Goal: Task Accomplishment & Management: Use online tool/utility

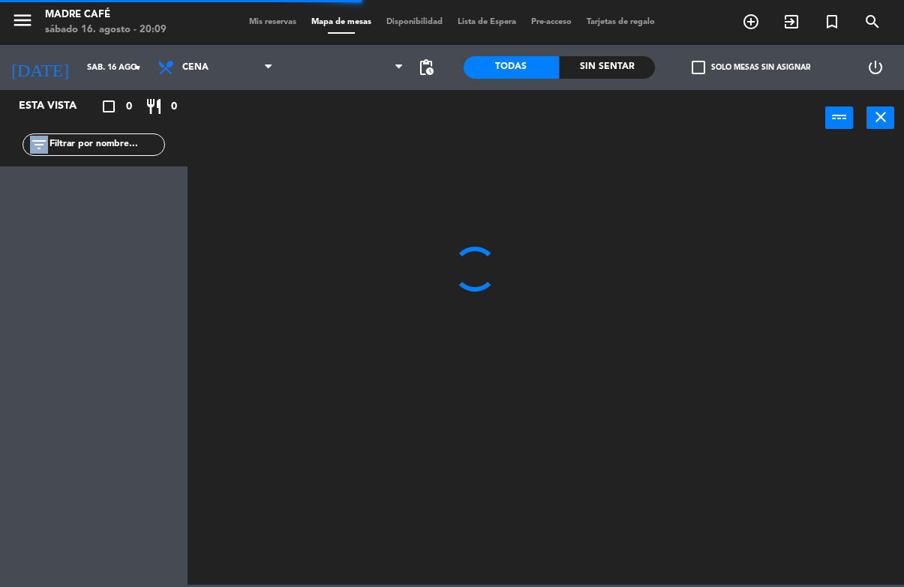
click at [290, 217] on div at bounding box center [550, 365] width 707 height 440
click at [257, 280] on div at bounding box center [550, 365] width 707 height 440
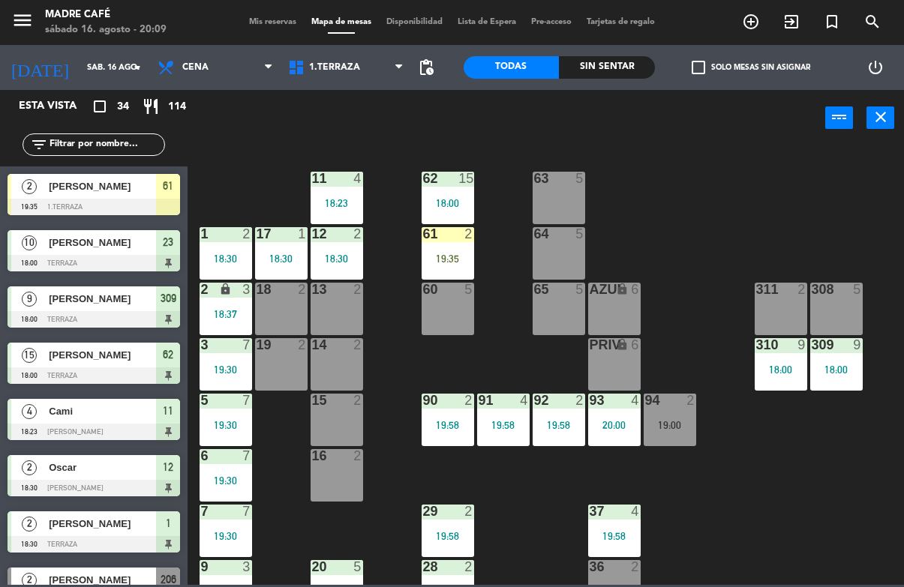
click at [444, 261] on div "19:35" at bounding box center [448, 259] width 53 height 11
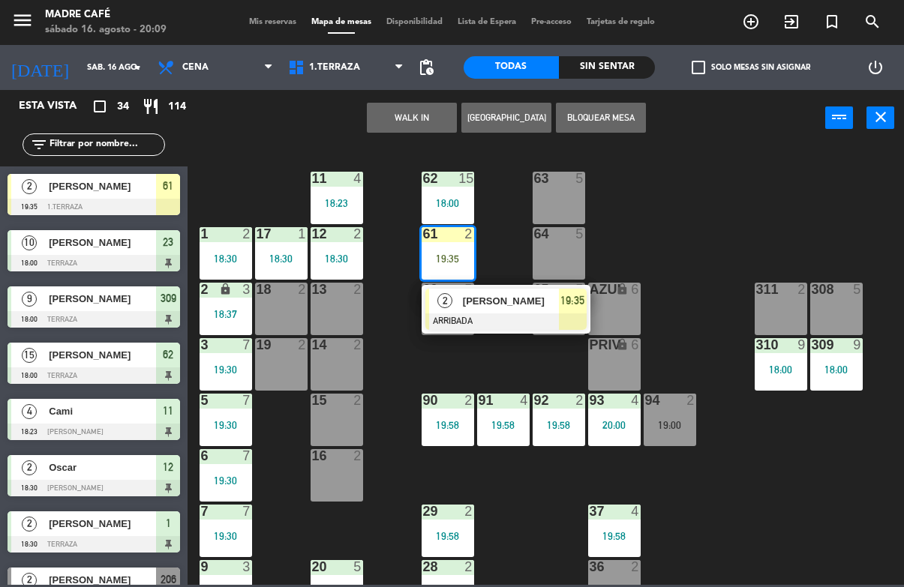
click at [479, 312] on div "[PERSON_NAME]" at bounding box center [510, 301] width 98 height 25
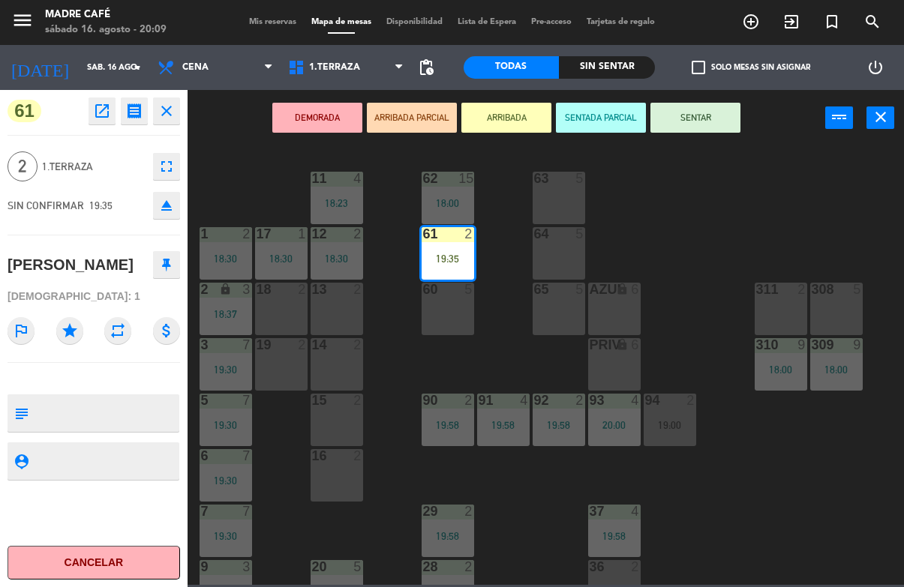
click at [725, 109] on button "SENTAR" at bounding box center [695, 118] width 90 height 30
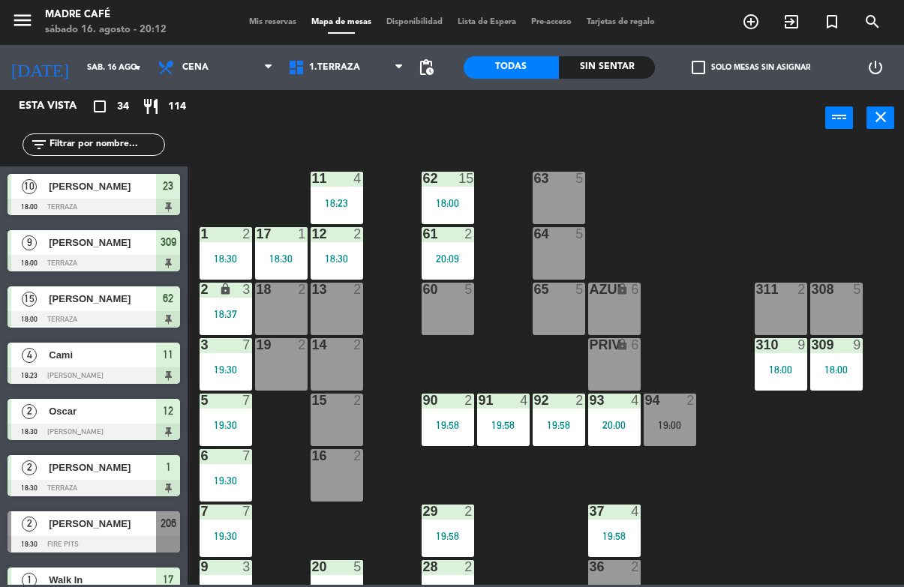
click at [801, 19] on span "exit_to_app" at bounding box center [791, 22] width 41 height 26
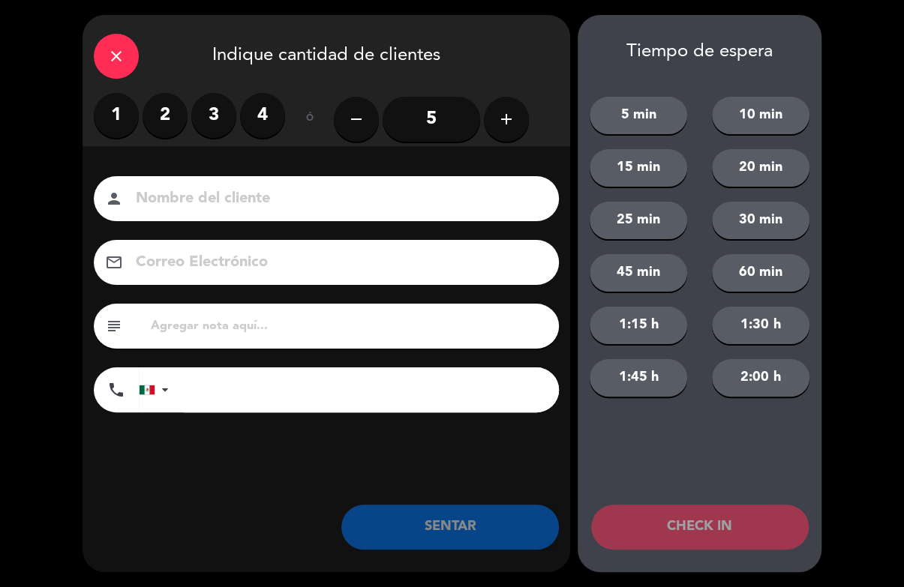
click at [183, 104] on label "2" at bounding box center [165, 115] width 45 height 45
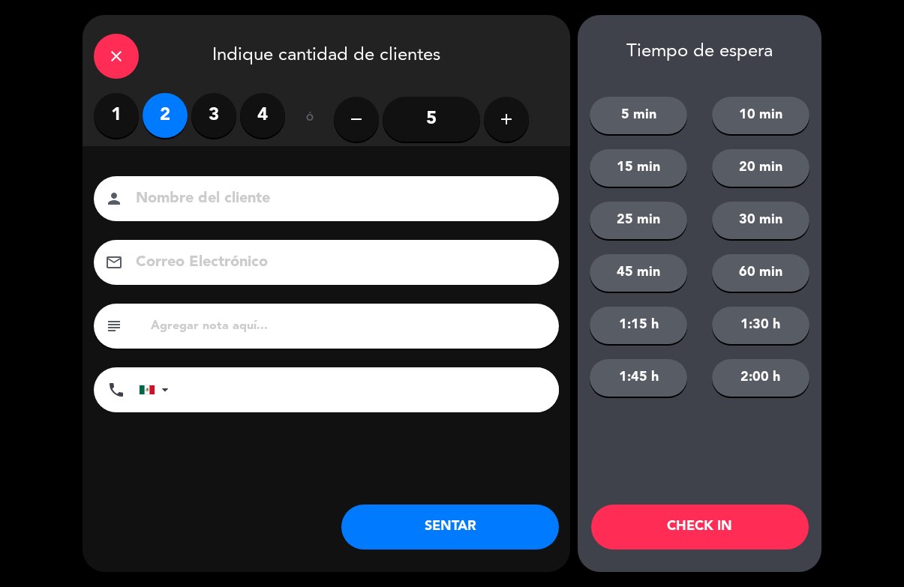
click at [232, 207] on input at bounding box center [336, 199] width 405 height 26
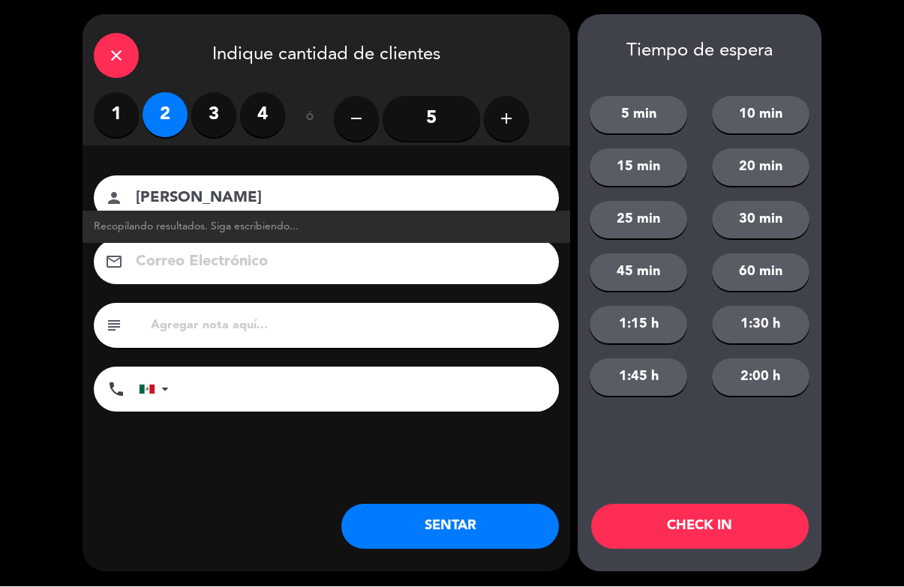
type input "[PERSON_NAME]"
click at [709, 525] on button "CHECK IN" at bounding box center [700, 527] width 218 height 45
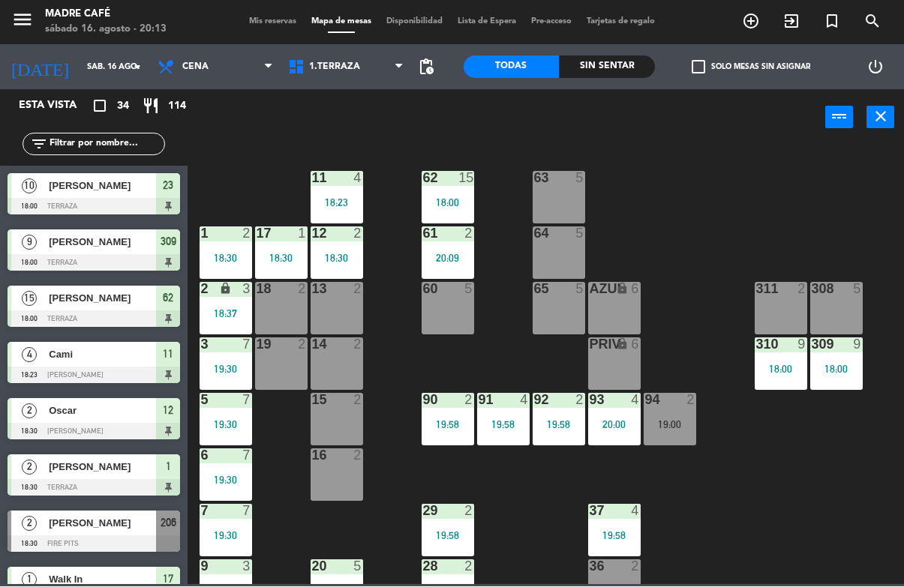
click at [684, 521] on div "11 4 18:23 63 5 62 15 18:00 12 2 18:30 1 2 18:30 61 2 20:09 64 5 17 1 18:30 13 …" at bounding box center [550, 365] width 707 height 440
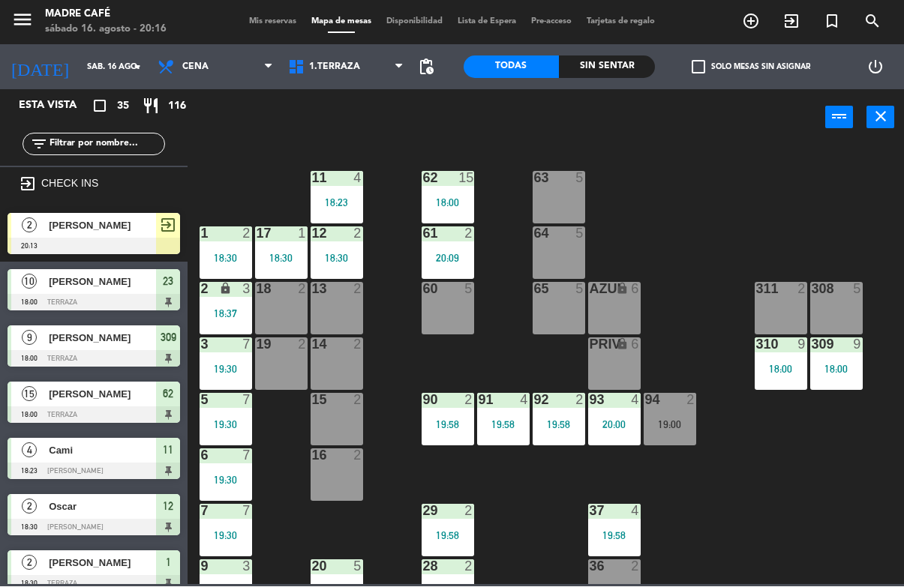
click at [760, 26] on icon "exit_to_app" at bounding box center [751, 22] width 18 height 18
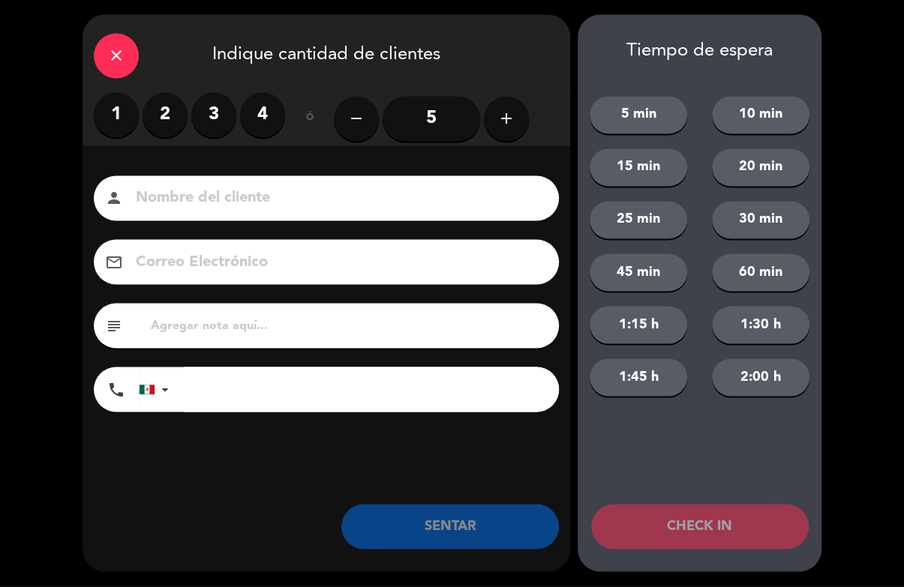
click at [273, 121] on label "4" at bounding box center [262, 115] width 45 height 45
click at [218, 205] on input at bounding box center [336, 199] width 405 height 26
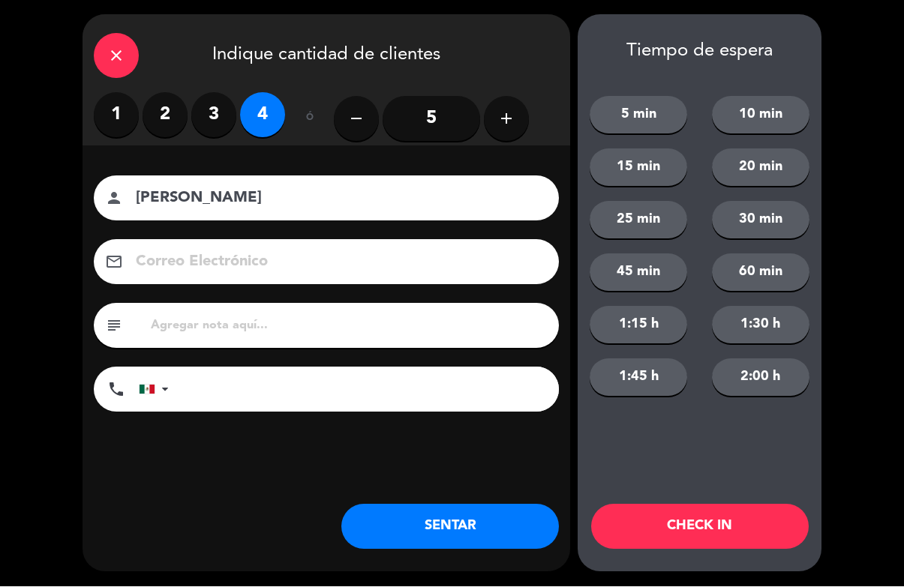
type input "[PERSON_NAME]"
click at [733, 520] on button "CHECK IN" at bounding box center [700, 527] width 218 height 45
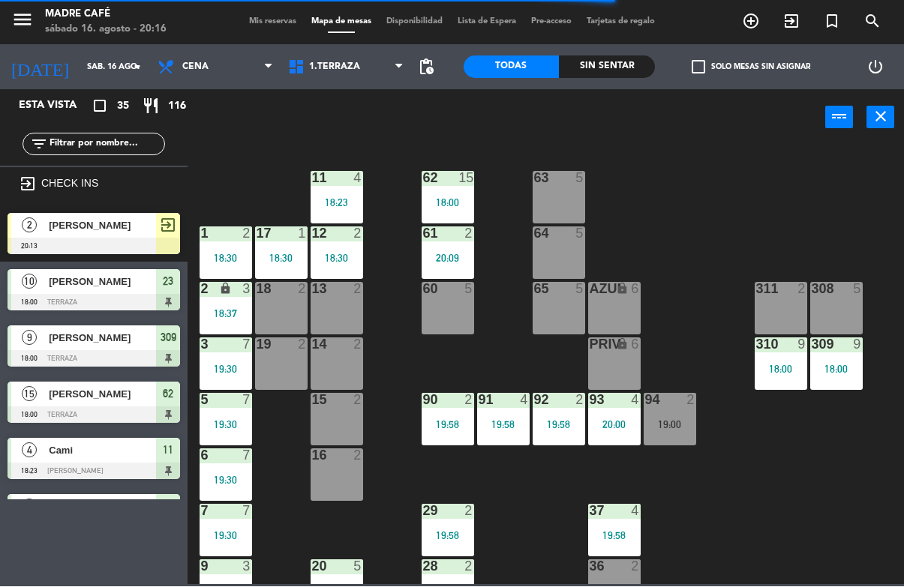
click at [760, 18] on icon "exit_to_app" at bounding box center [751, 22] width 18 height 18
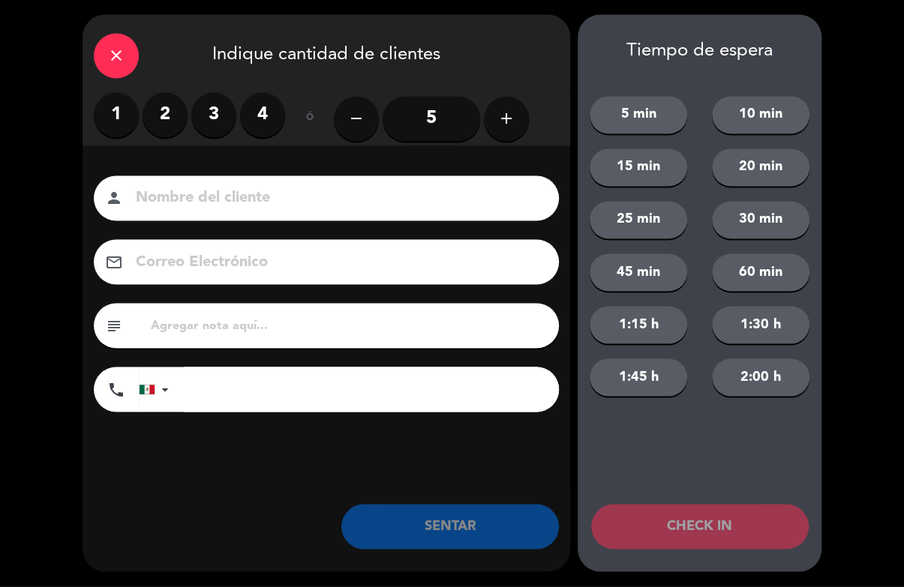
click at [260, 110] on label "4" at bounding box center [262, 115] width 45 height 45
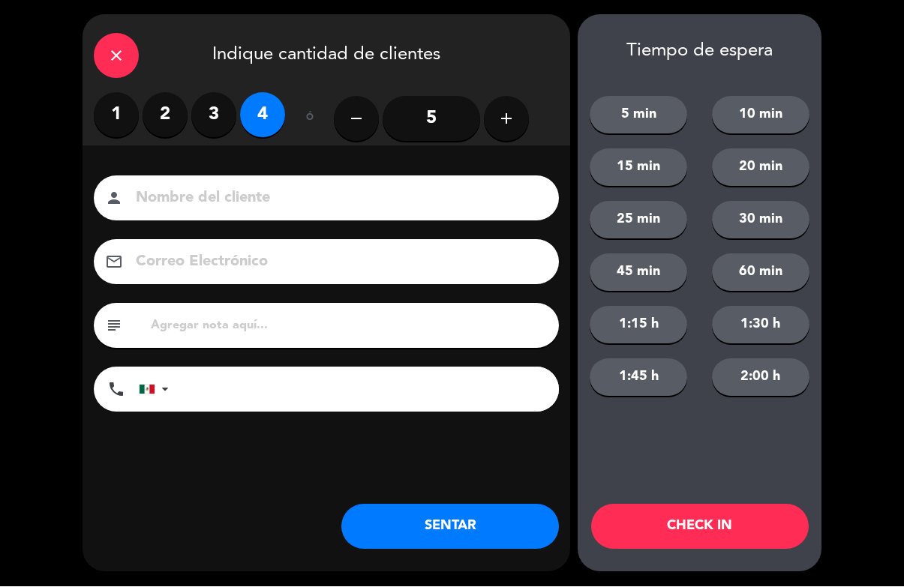
click at [240, 194] on input at bounding box center [336, 199] width 405 height 26
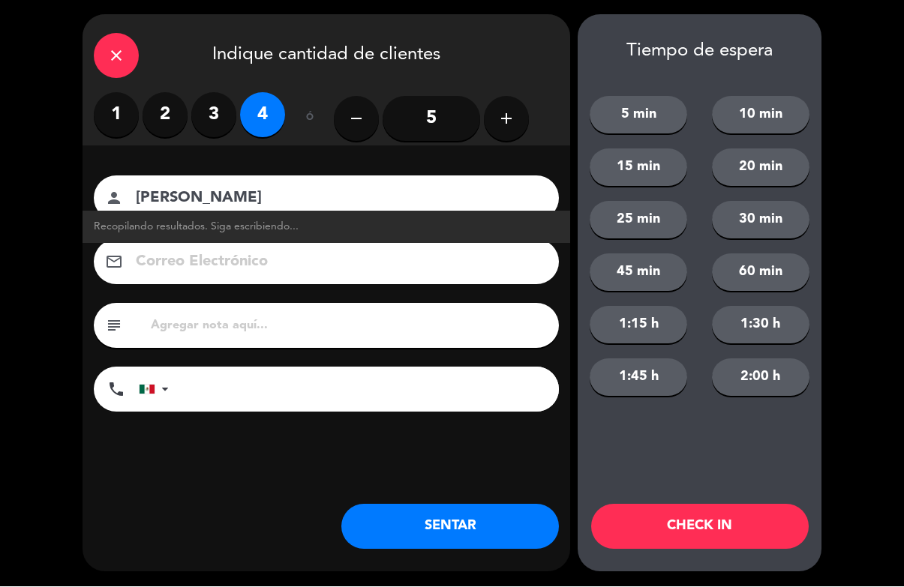
type input "[PERSON_NAME]"
click at [780, 527] on button "CHECK IN" at bounding box center [700, 527] width 218 height 45
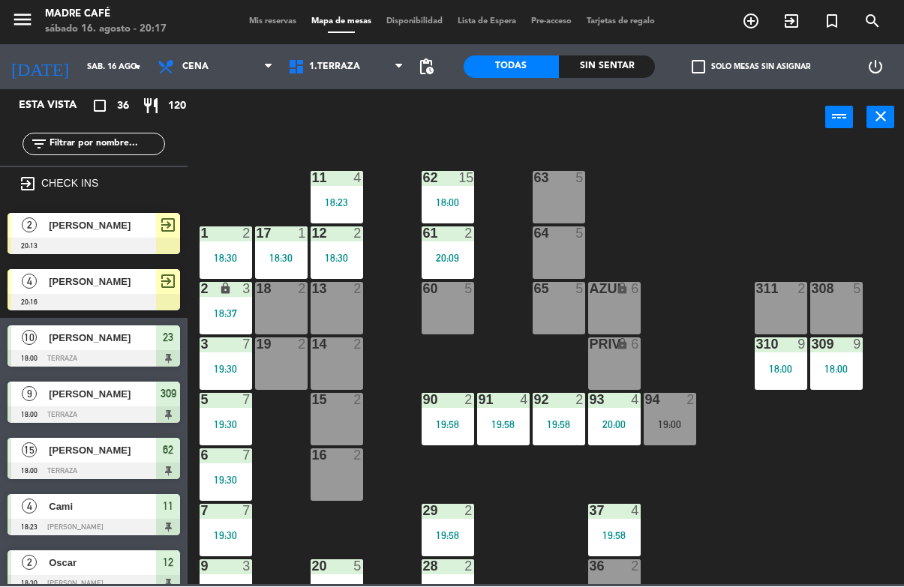
click at [760, 16] on icon "exit_to_app" at bounding box center [751, 22] width 18 height 18
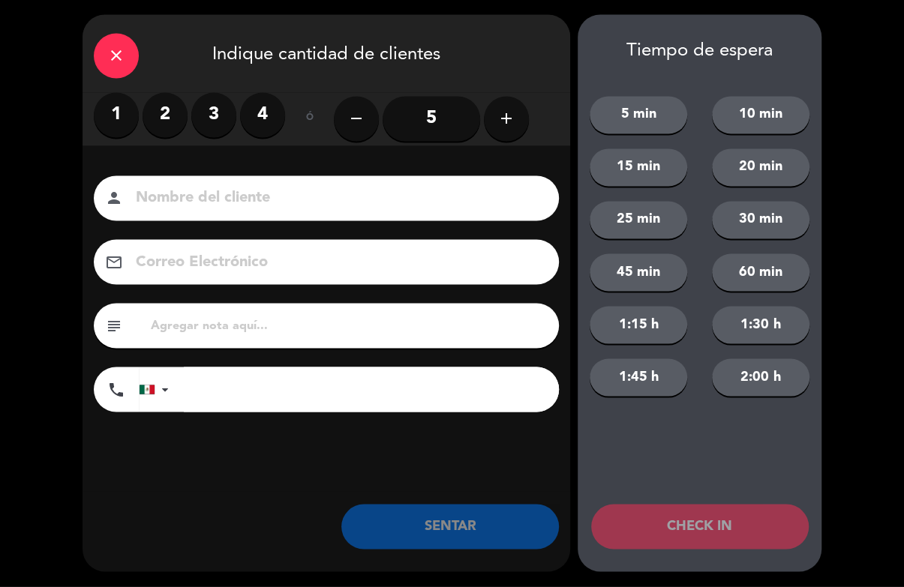
click at [255, 106] on label "4" at bounding box center [262, 115] width 45 height 45
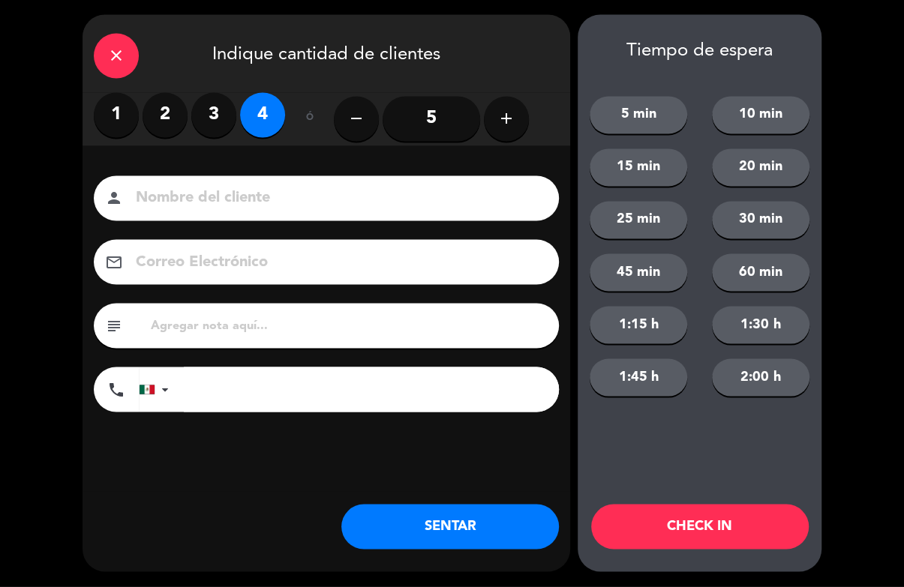
click at [241, 186] on input at bounding box center [336, 199] width 405 height 26
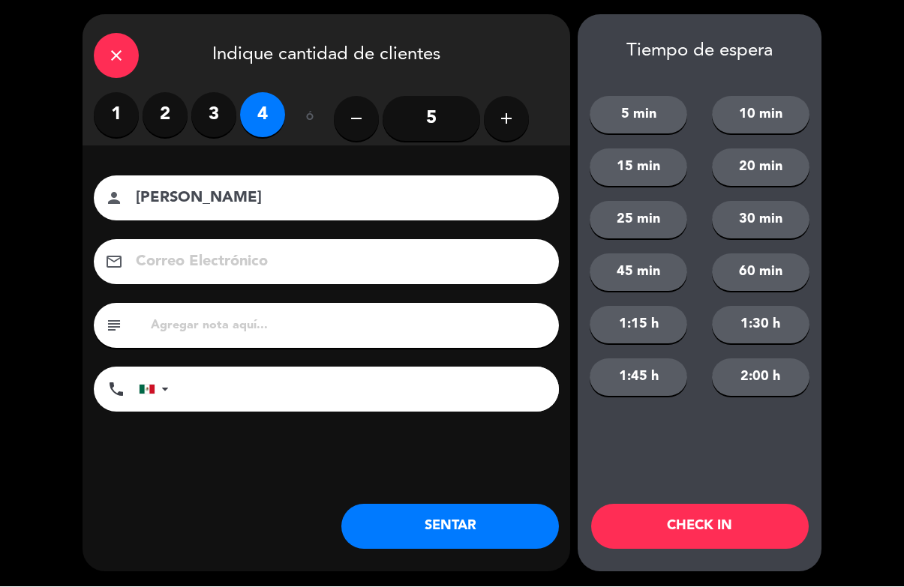
type input "[PERSON_NAME]"
click at [755, 518] on button "CHECK IN" at bounding box center [700, 527] width 218 height 45
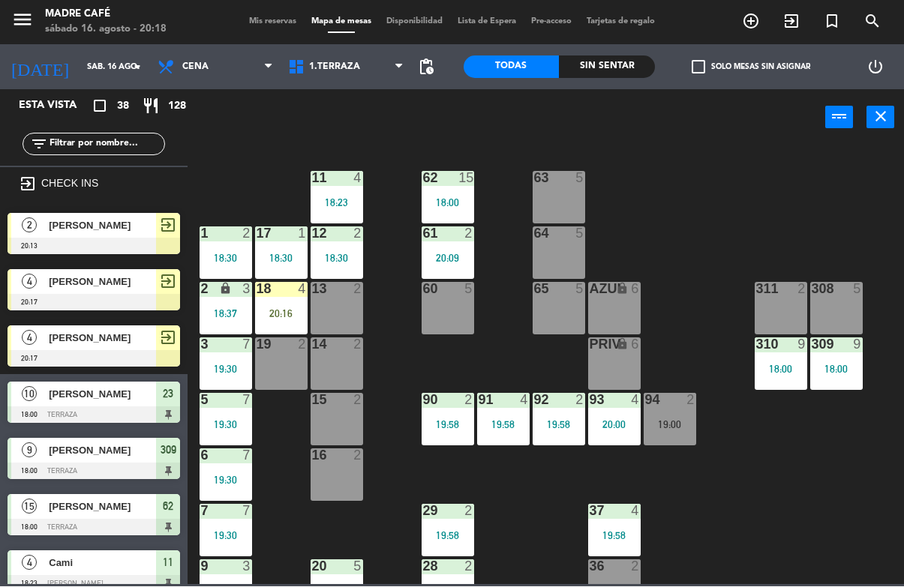
click at [278, 297] on div "18 4 20:16" at bounding box center [281, 309] width 53 height 53
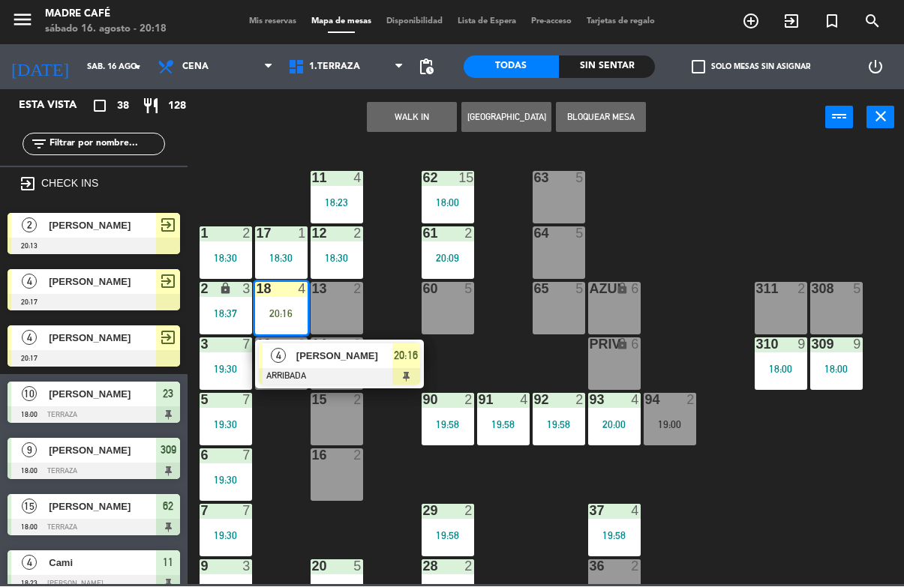
click at [410, 371] on div at bounding box center [339, 377] width 161 height 17
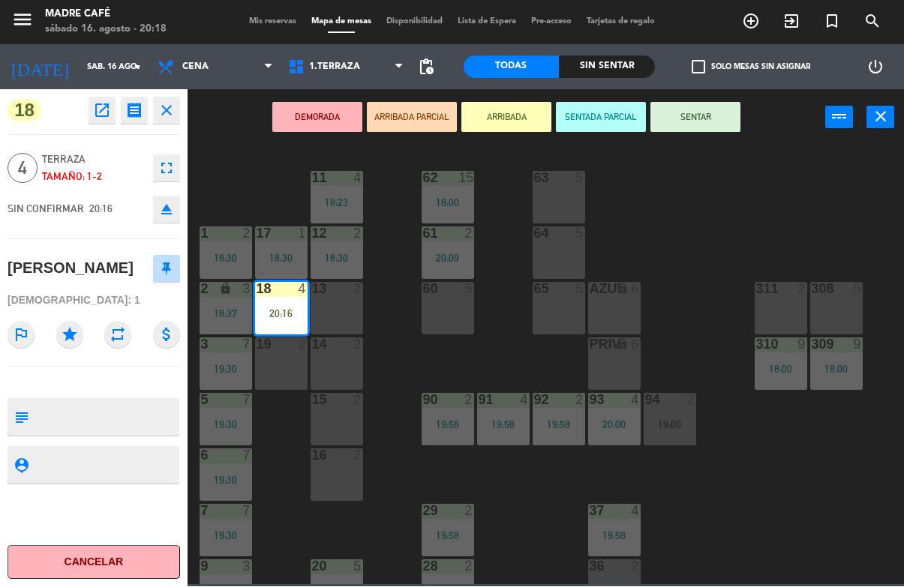
click at [706, 108] on button "SENTAR" at bounding box center [695, 118] width 90 height 30
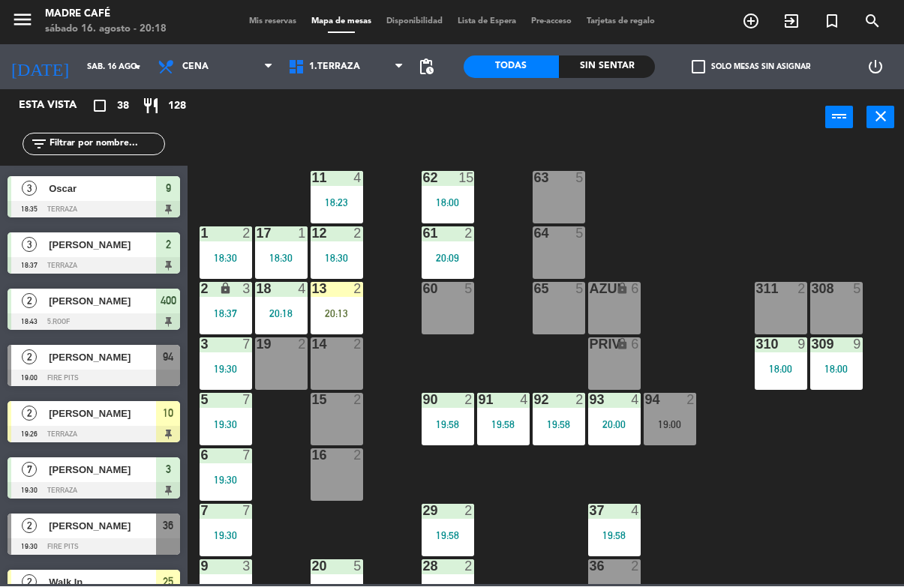
click at [351, 303] on div "13 2 20:13" at bounding box center [337, 309] width 53 height 53
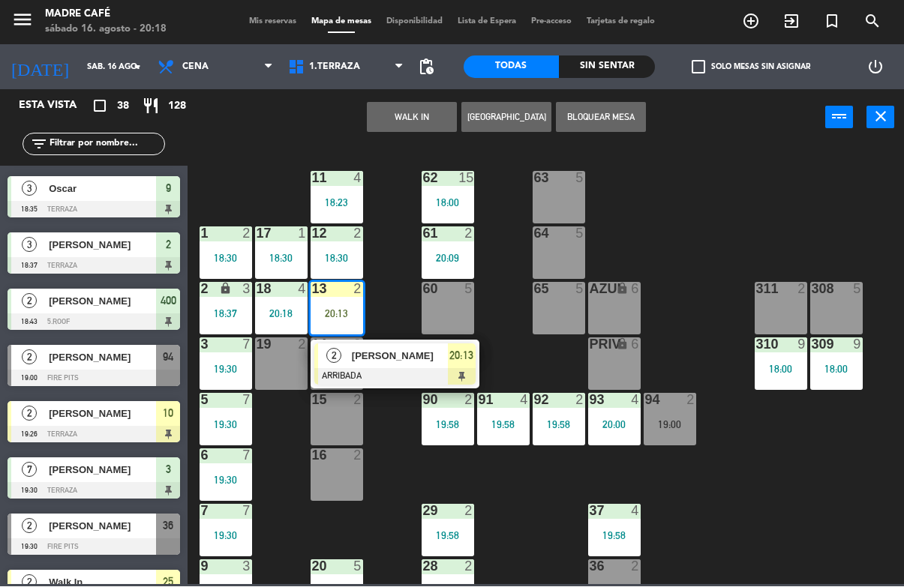
click at [426, 386] on div "2 [PERSON_NAME] 20:13" at bounding box center [395, 365] width 169 height 49
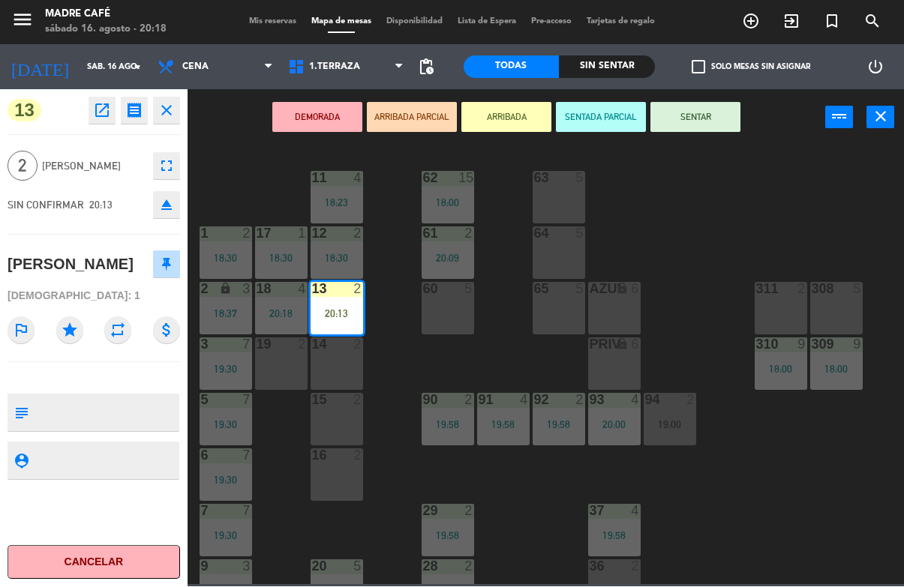
click at [689, 111] on button "SENTAR" at bounding box center [695, 118] width 90 height 30
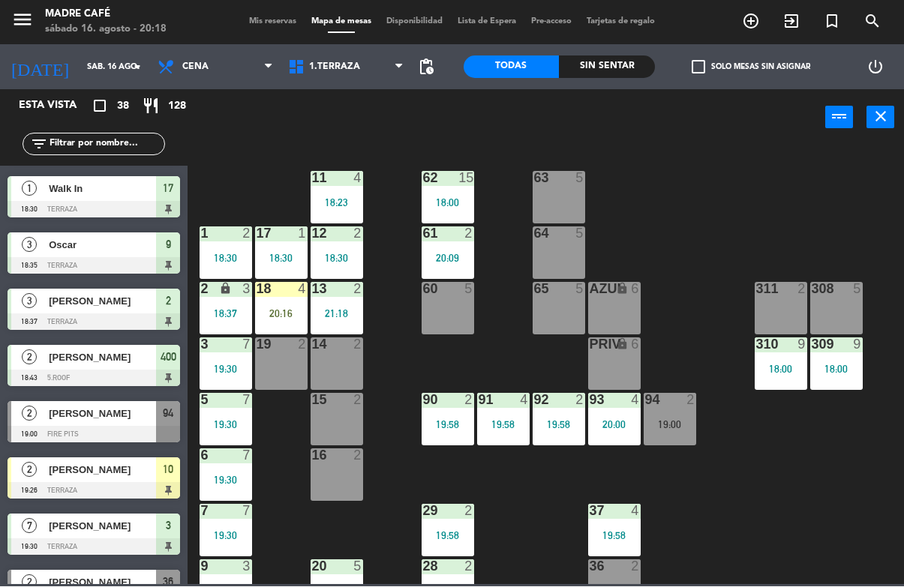
click at [298, 311] on div "20:16" at bounding box center [281, 314] width 53 height 11
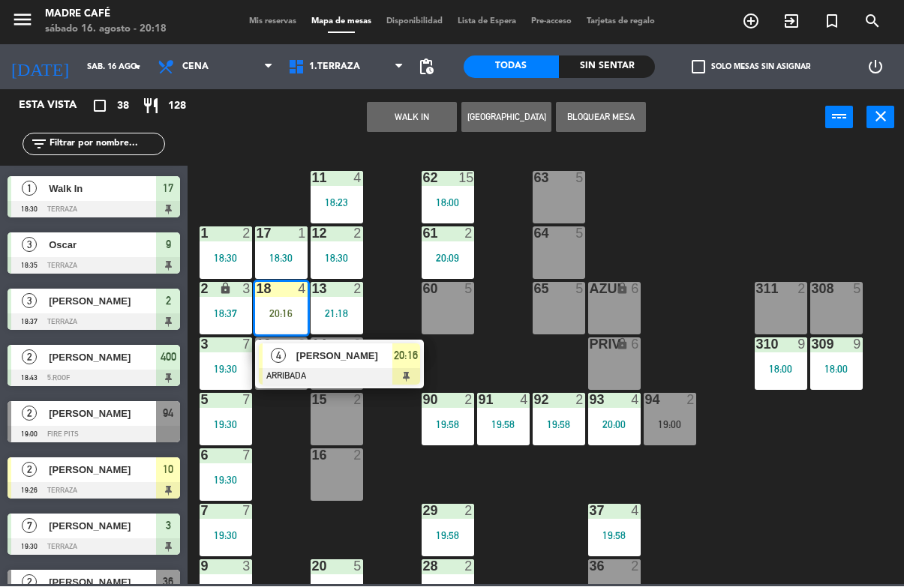
click at [407, 371] on div at bounding box center [339, 377] width 161 height 17
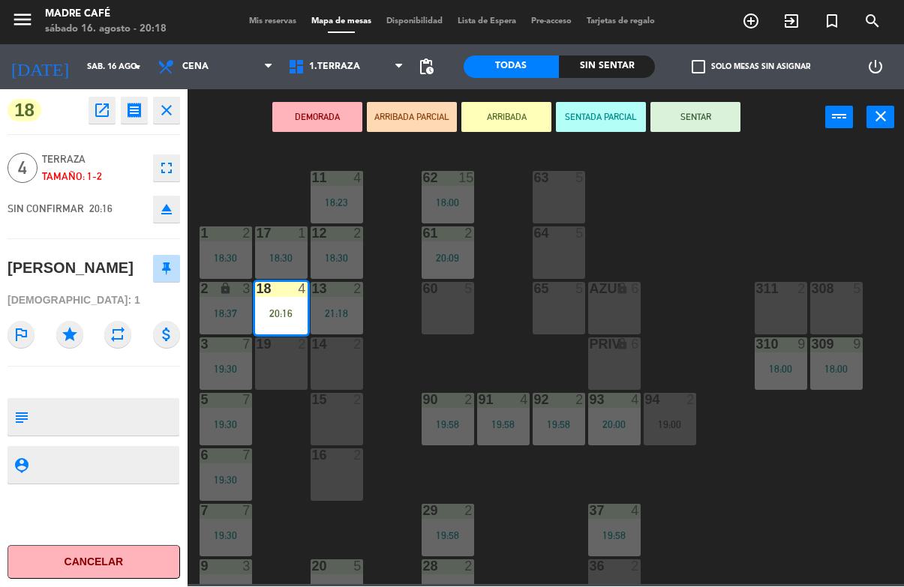
click at [694, 122] on button "SENTAR" at bounding box center [695, 118] width 90 height 30
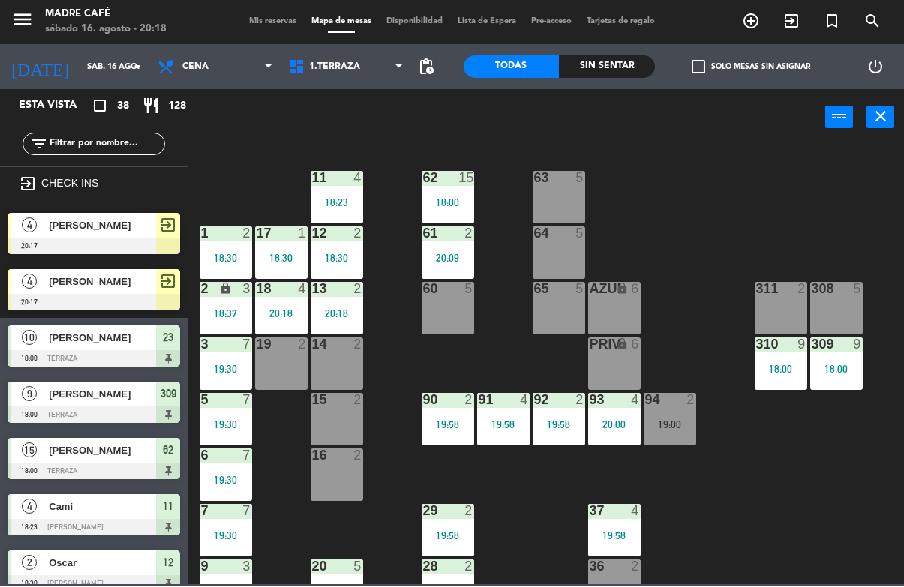
scroll to position [543, 0]
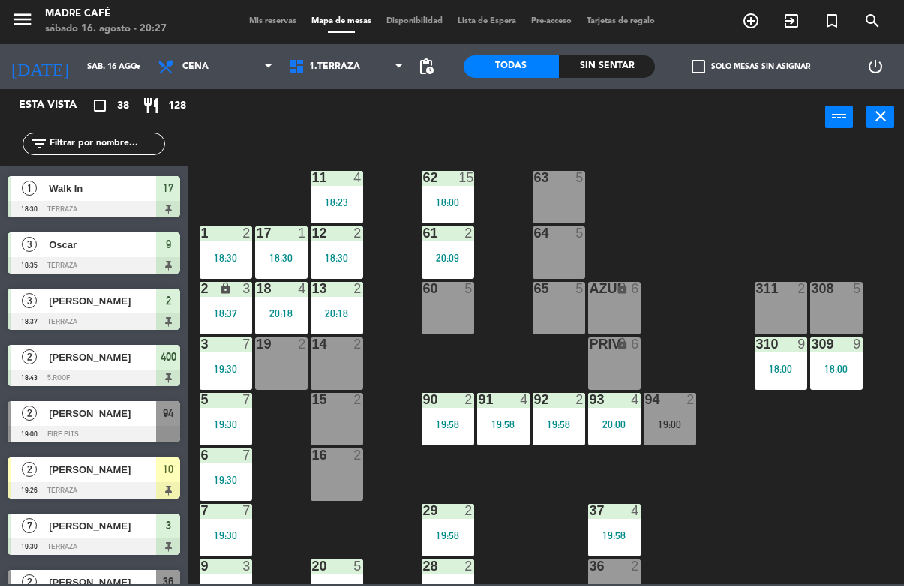
click at [794, 10] on span "exit_to_app" at bounding box center [791, 22] width 41 height 26
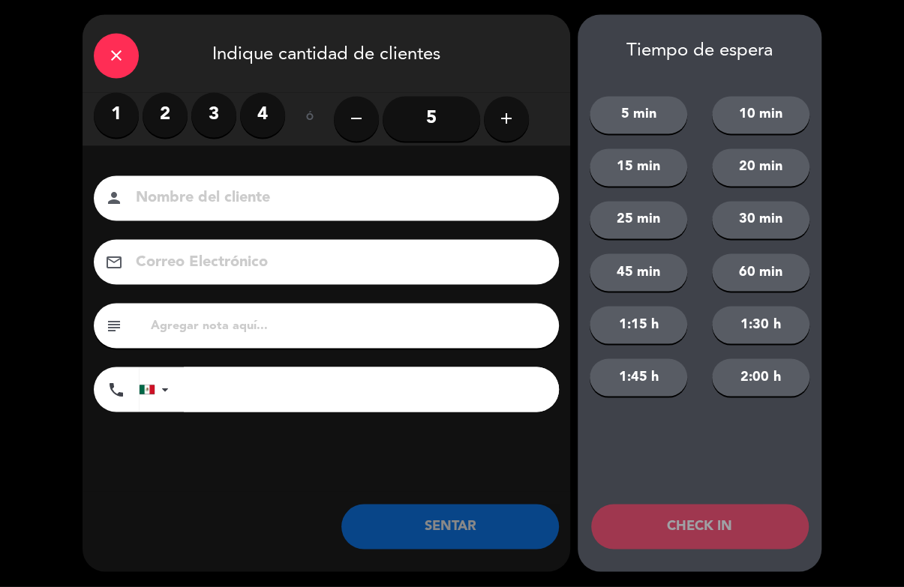
click at [131, 46] on div "close" at bounding box center [116, 56] width 45 height 45
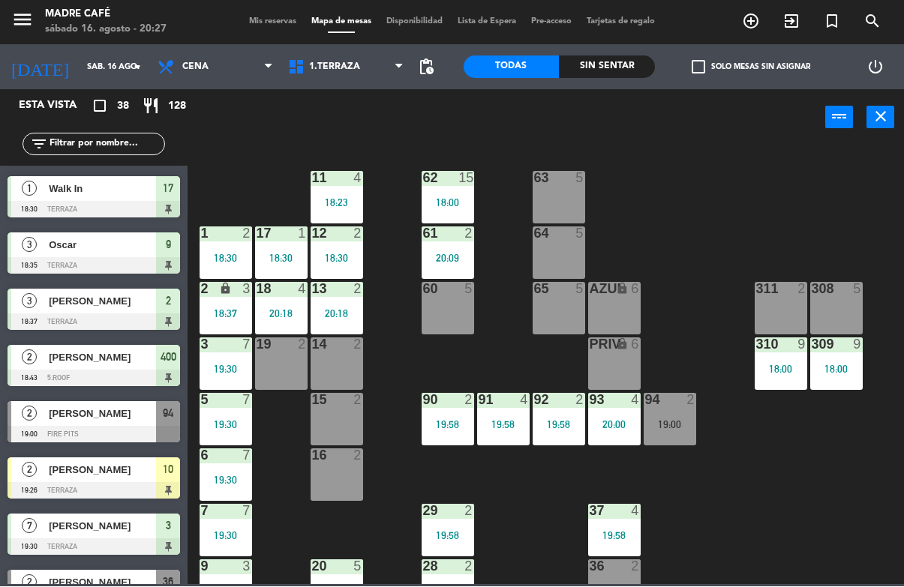
click at [115, 140] on input "text" at bounding box center [106, 145] width 116 height 17
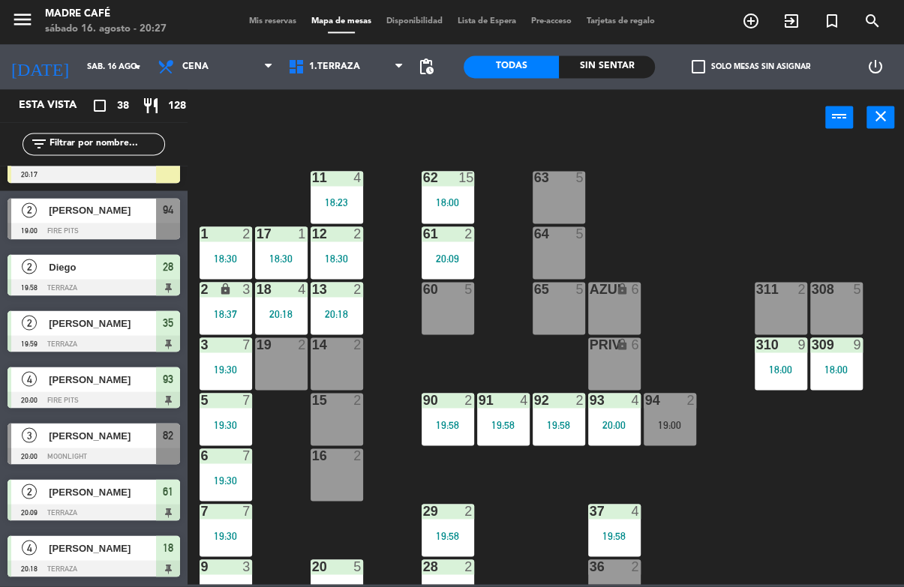
type input "D"
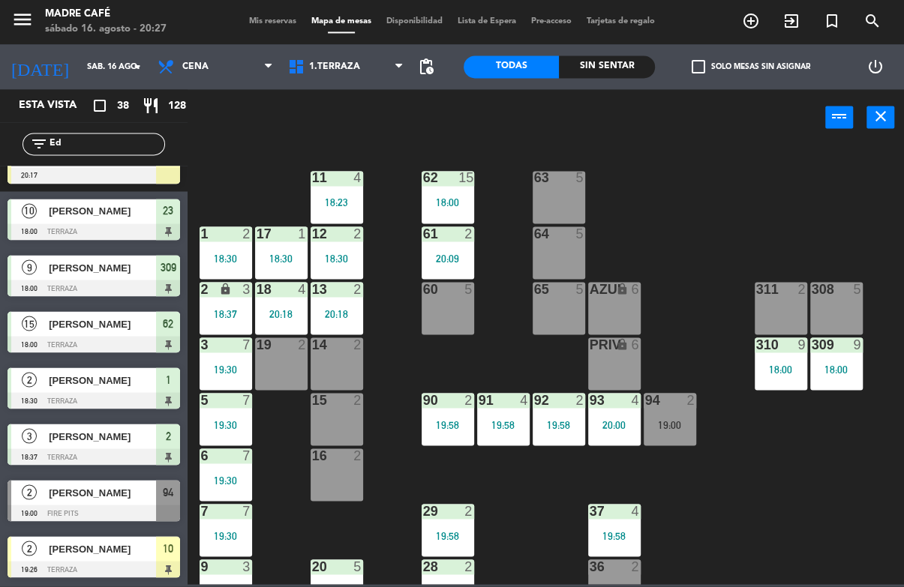
scroll to position [0, 0]
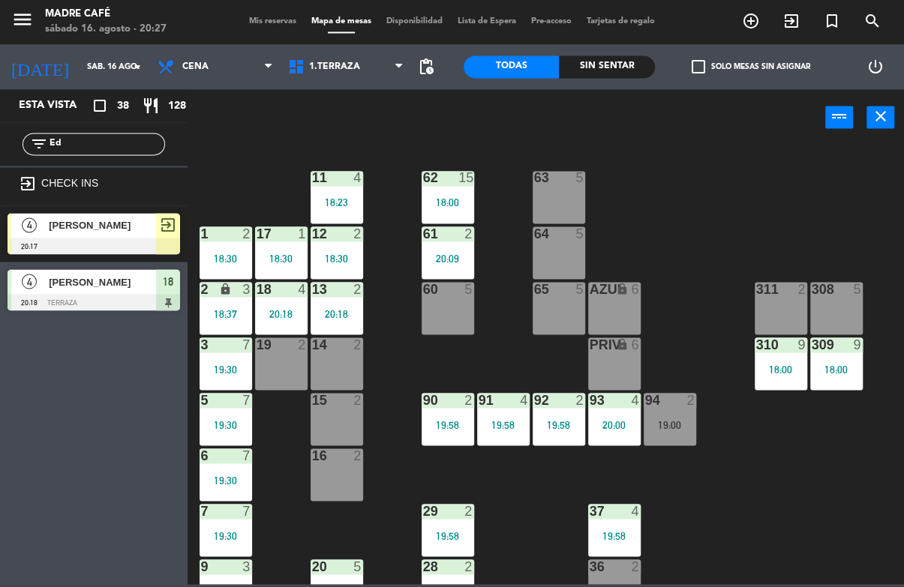
click at [639, 138] on div "power_input close" at bounding box center [507, 118] width 638 height 57
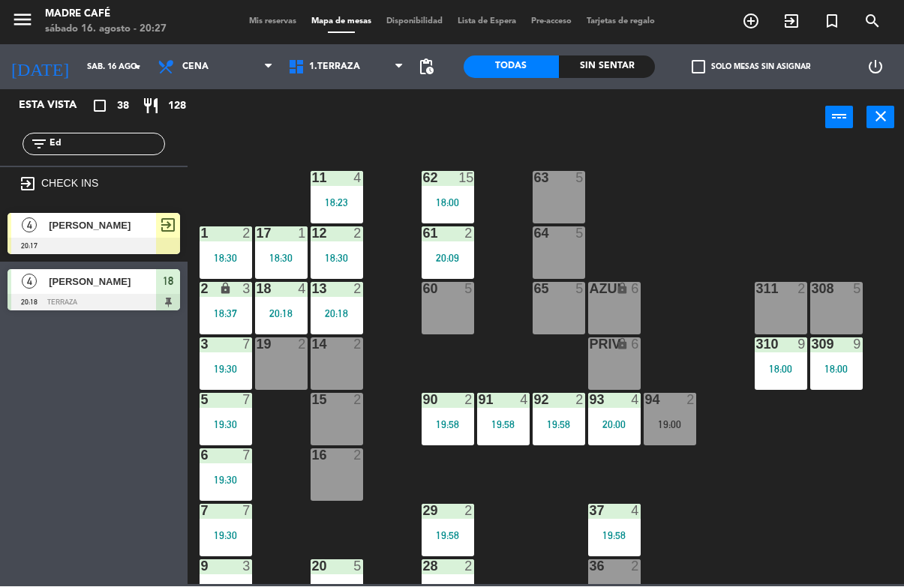
click at [137, 151] on input "Ed" at bounding box center [106, 145] width 116 height 17
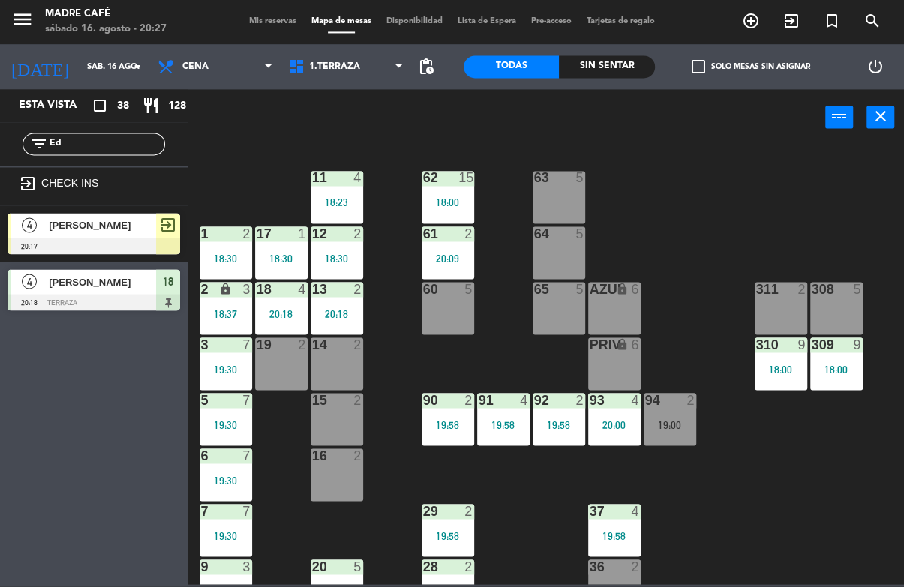
type input "E"
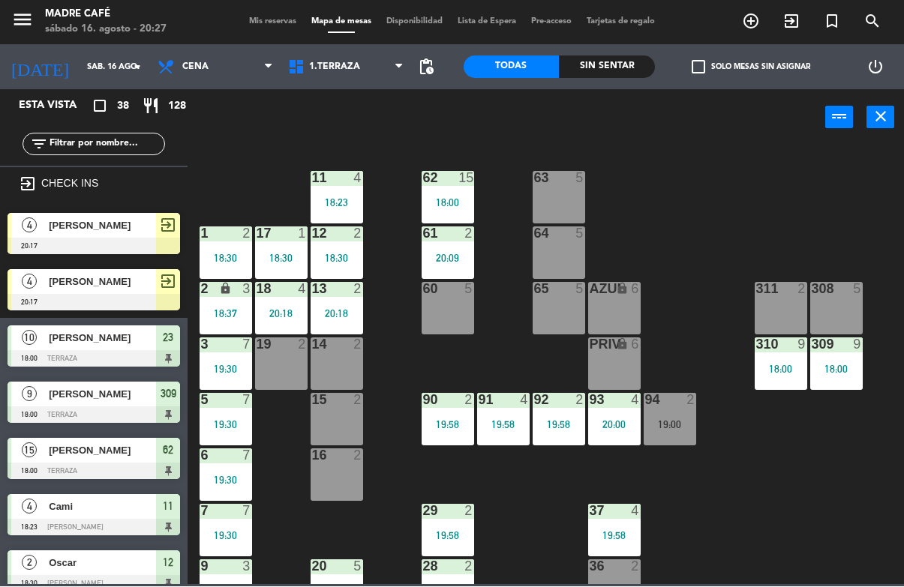
click at [132, 150] on input "text" at bounding box center [106, 145] width 116 height 17
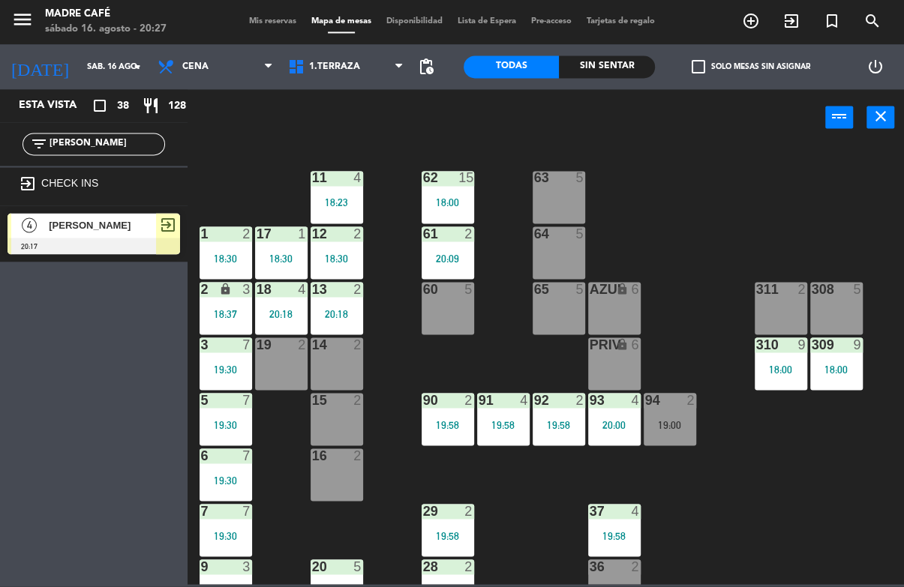
click at [736, 181] on div "11 4 18:23 63 5 62 15 18:00 12 2 18:30 1 2 18:30 61 2 20:09 64 5 17 1 18:30 13 …" at bounding box center [550, 365] width 707 height 440
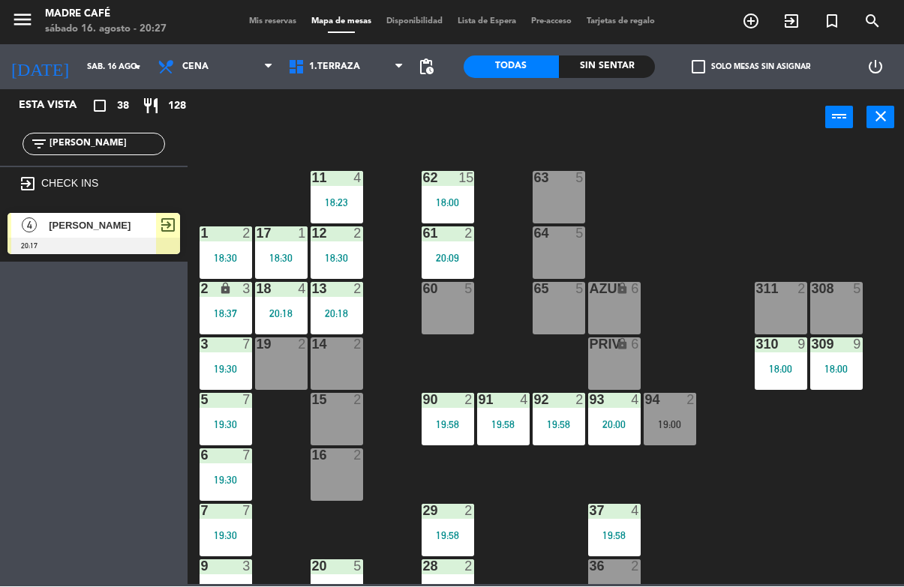
click at [161, 152] on input "[PERSON_NAME]" at bounding box center [106, 145] width 116 height 17
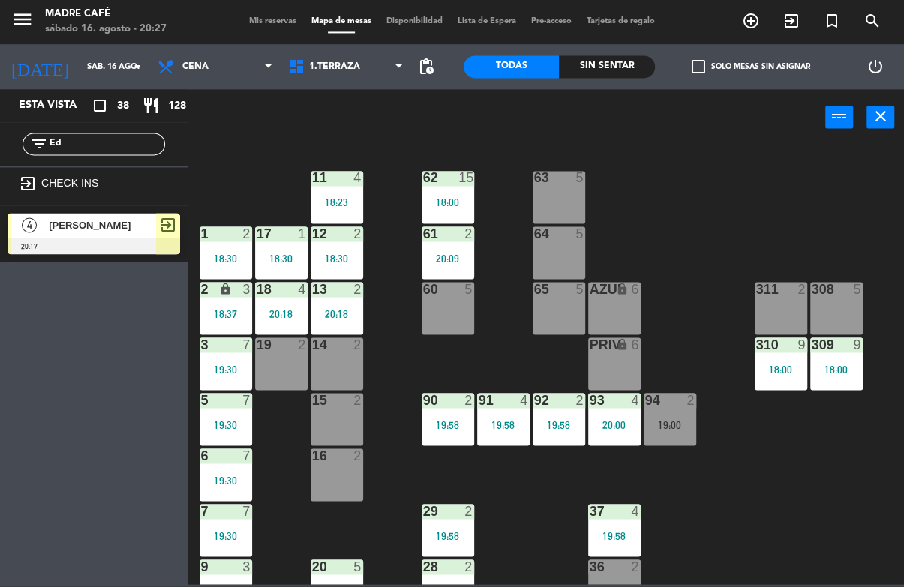
type input "E"
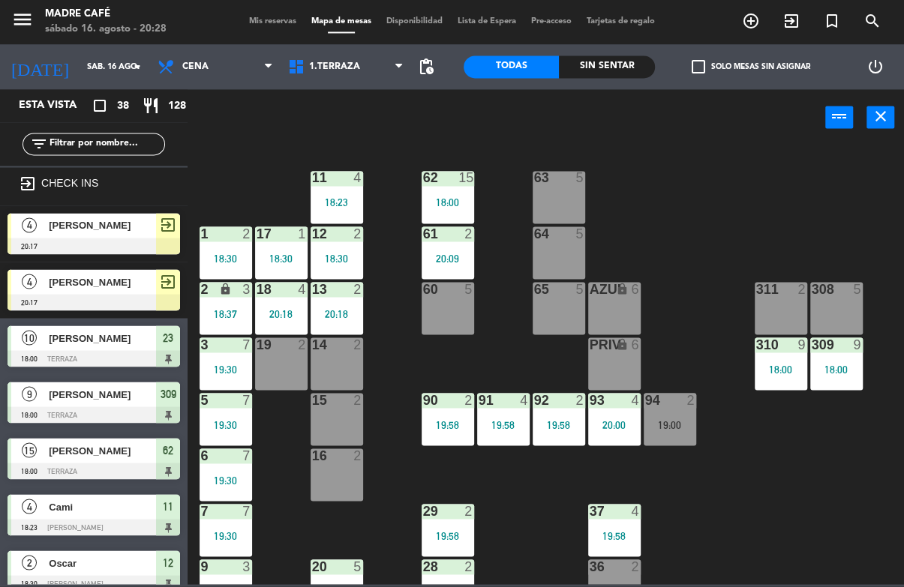
click at [671, 134] on div "power_input close" at bounding box center [507, 118] width 638 height 57
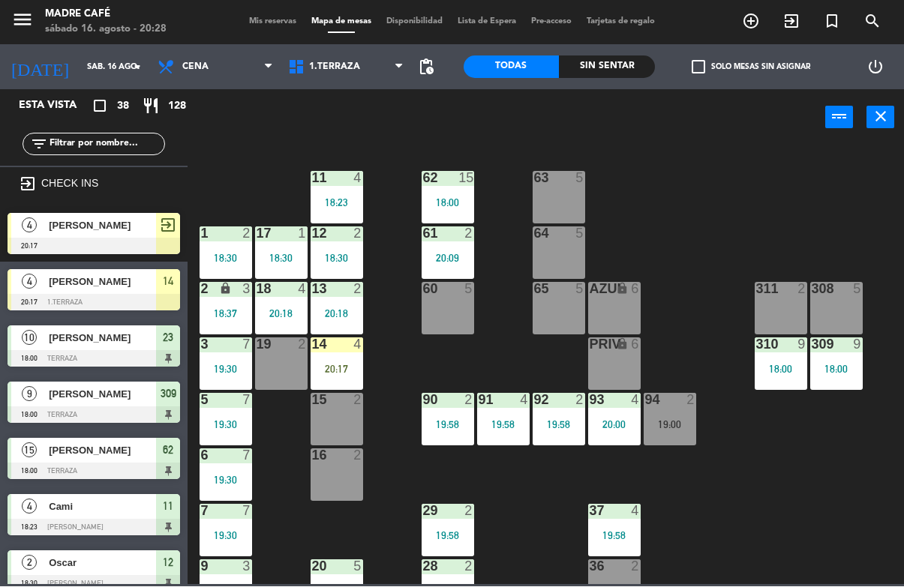
click at [332, 372] on div "20:17" at bounding box center [337, 370] width 53 height 11
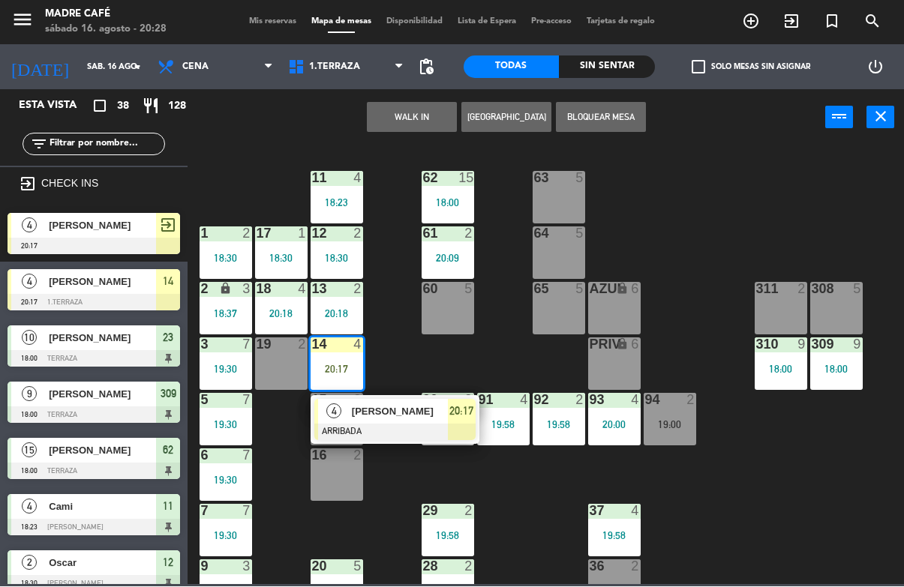
click at [362, 431] on div at bounding box center [394, 433] width 161 height 17
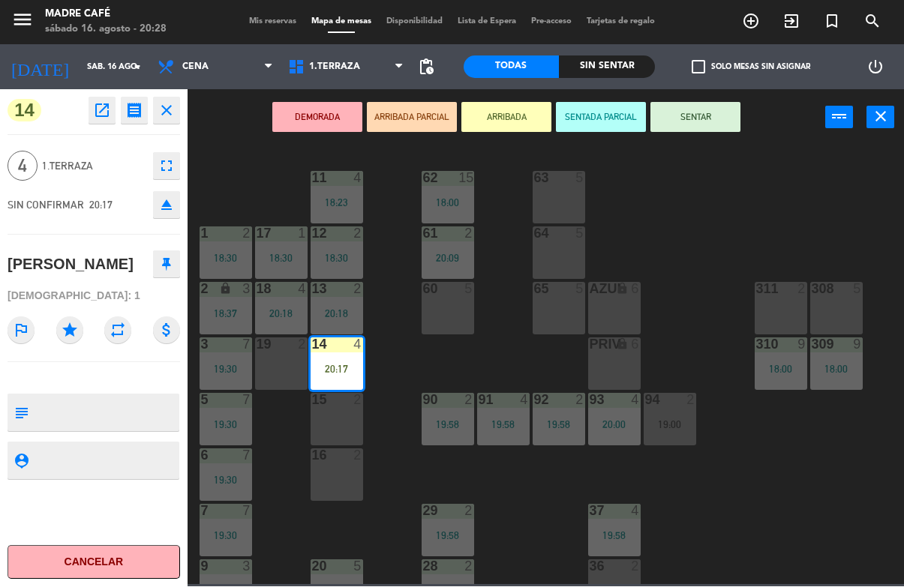
click at [719, 121] on button "SENTAR" at bounding box center [695, 118] width 90 height 30
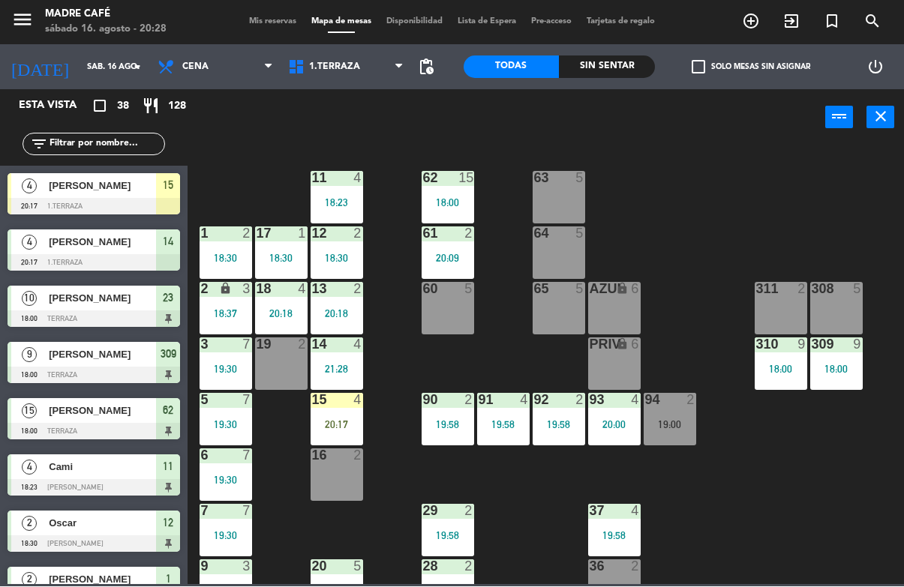
click at [333, 443] on div "15 4 20:17" at bounding box center [337, 420] width 53 height 53
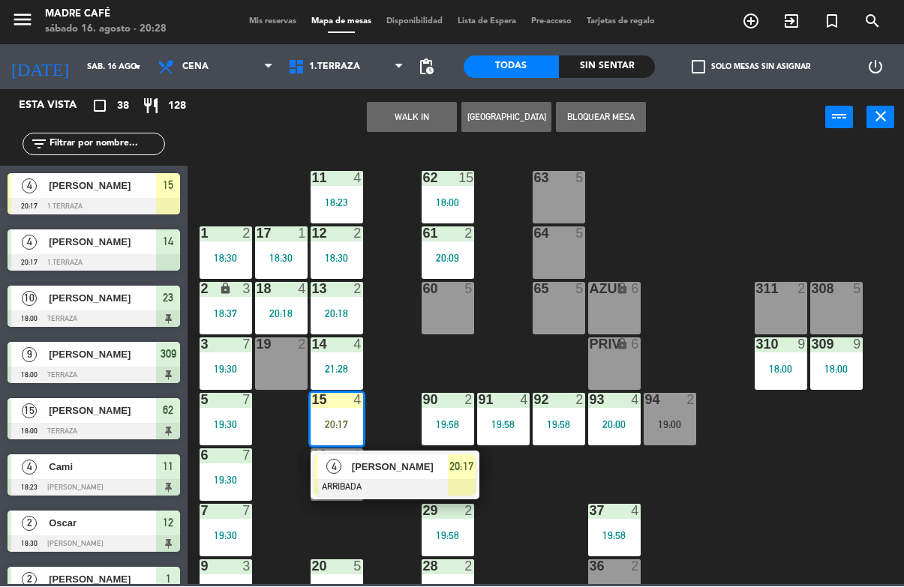
click at [380, 475] on span "[PERSON_NAME]" at bounding box center [400, 468] width 96 height 16
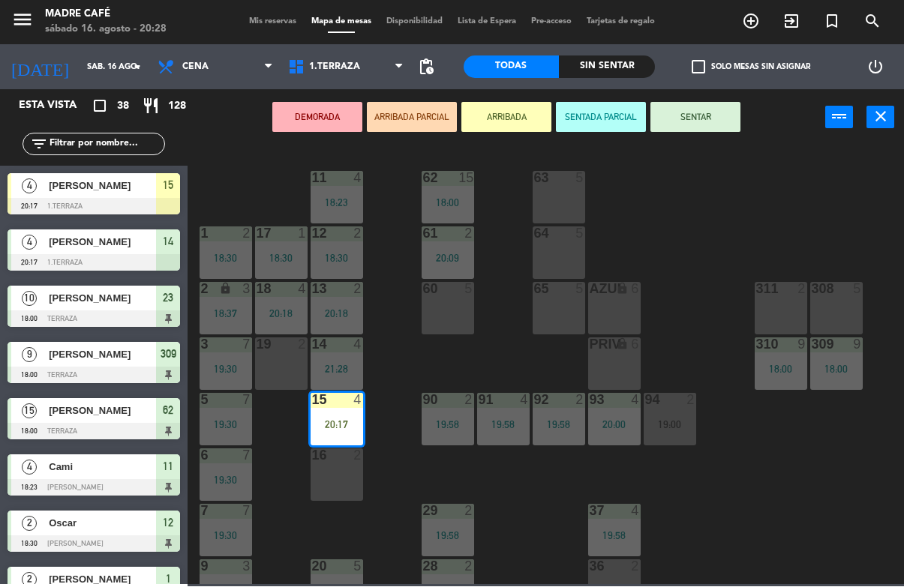
click at [698, 122] on button "SENTAR" at bounding box center [695, 118] width 90 height 30
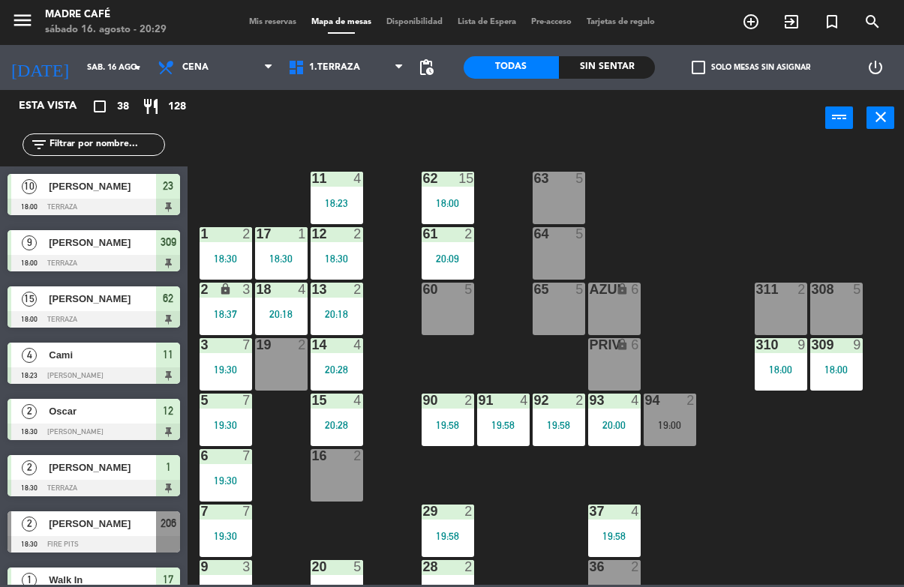
click at [51, 191] on span "[PERSON_NAME]" at bounding box center [102, 187] width 107 height 16
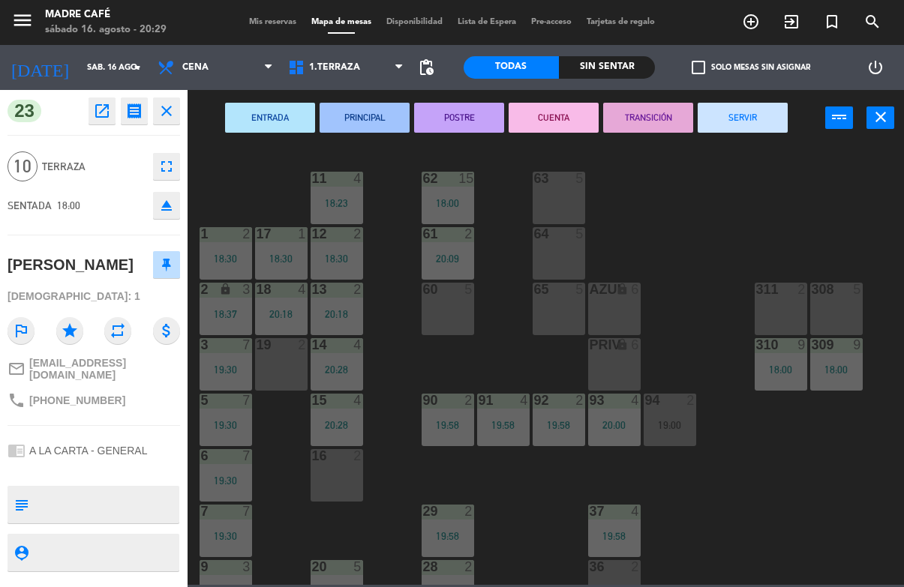
click at [753, 119] on button "SERVIR" at bounding box center [743, 118] width 90 height 30
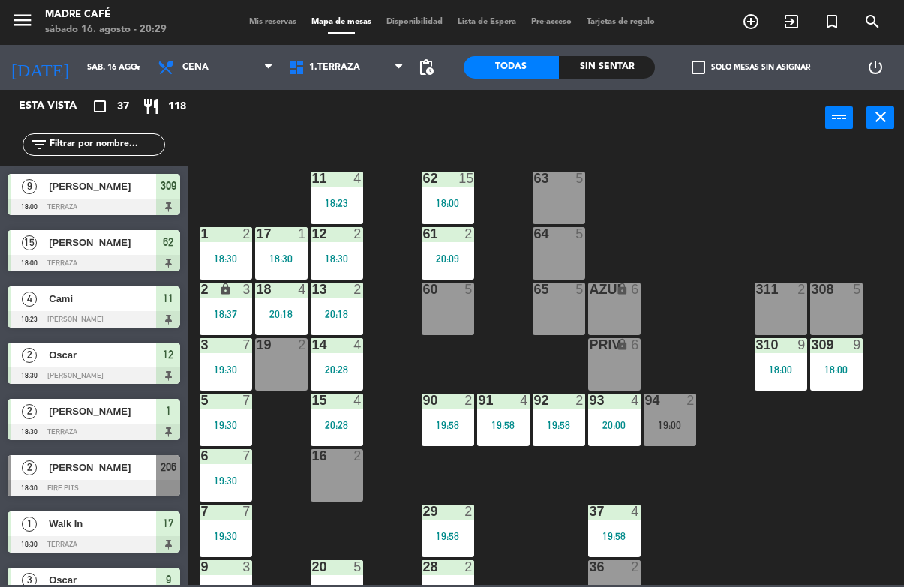
click at [59, 201] on div at bounding box center [94, 207] width 173 height 17
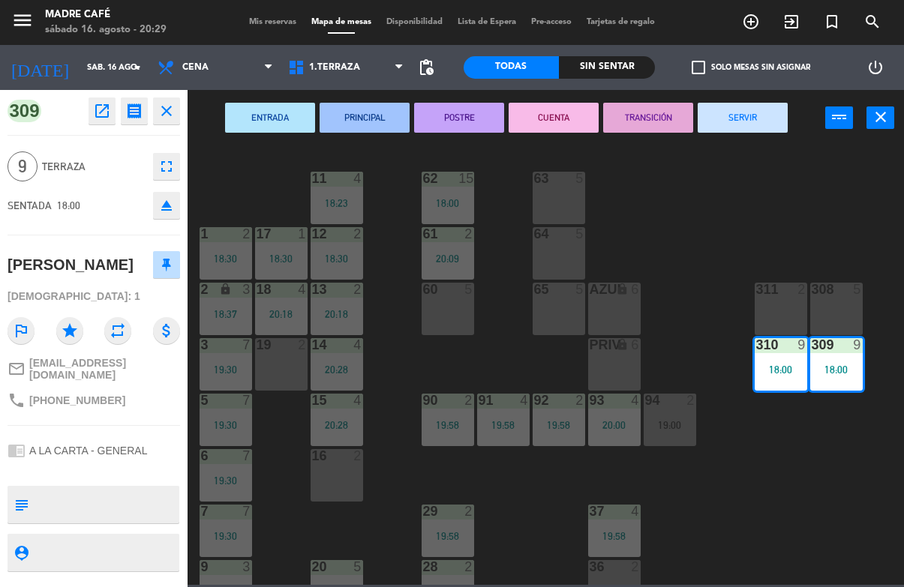
click at [741, 120] on button "SERVIR" at bounding box center [743, 118] width 90 height 30
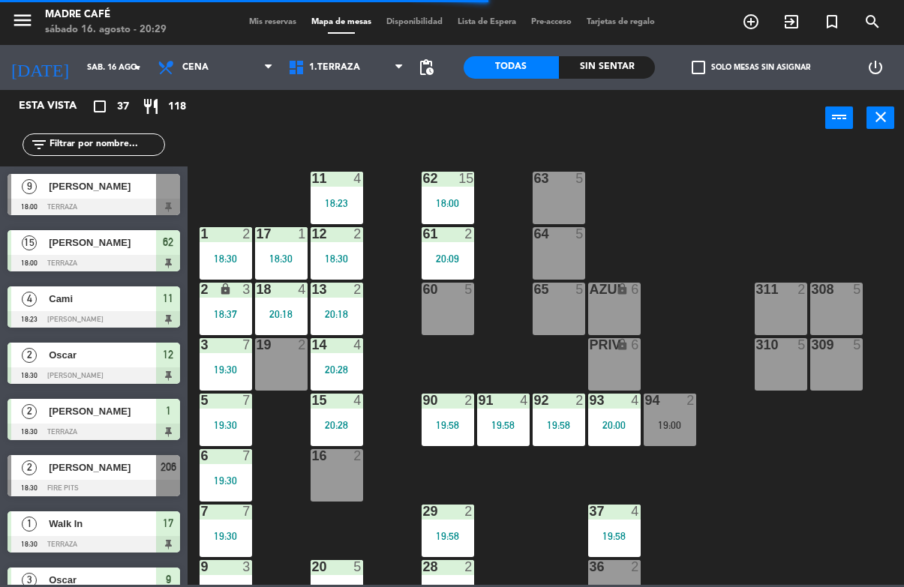
click at [49, 199] on div at bounding box center [94, 207] width 173 height 17
click at [58, 247] on span "[PERSON_NAME]" at bounding box center [102, 243] width 107 height 16
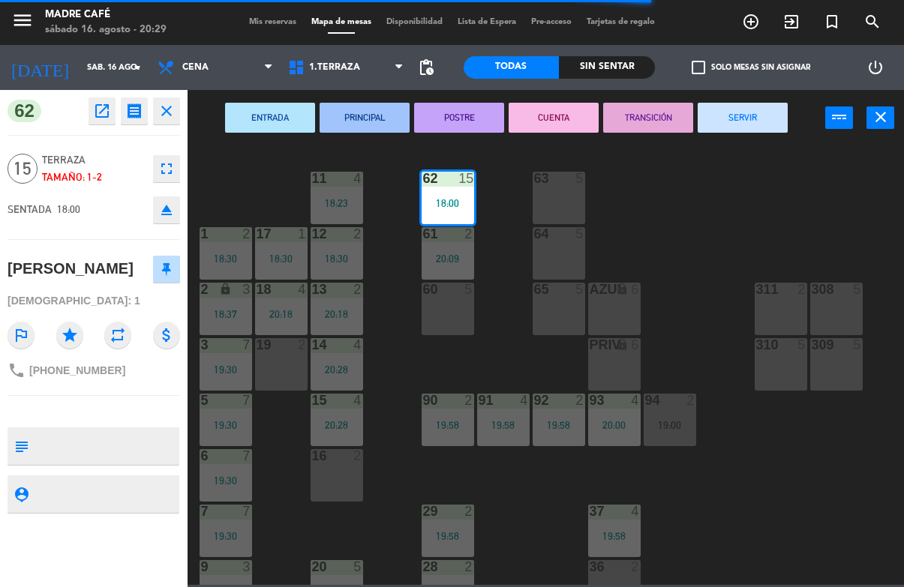
click at [768, 115] on button "SERVIR" at bounding box center [743, 118] width 90 height 30
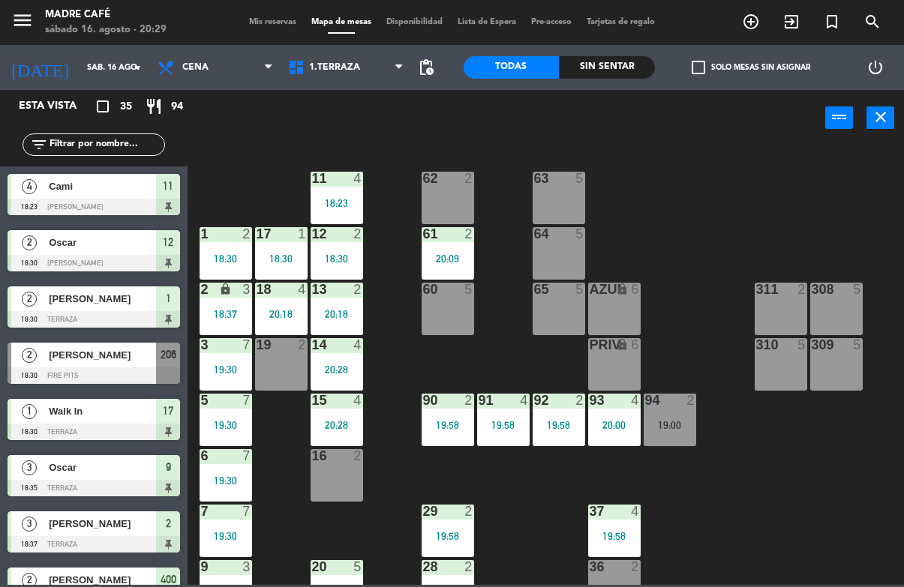
click at [53, 176] on div "Cami" at bounding box center [101, 186] width 109 height 25
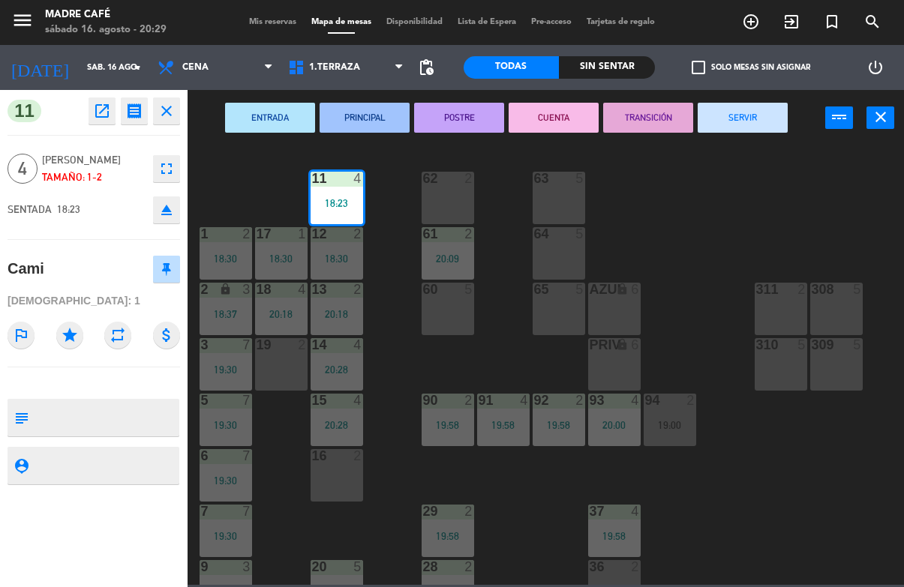
click at [744, 128] on button "SERVIR" at bounding box center [743, 118] width 90 height 30
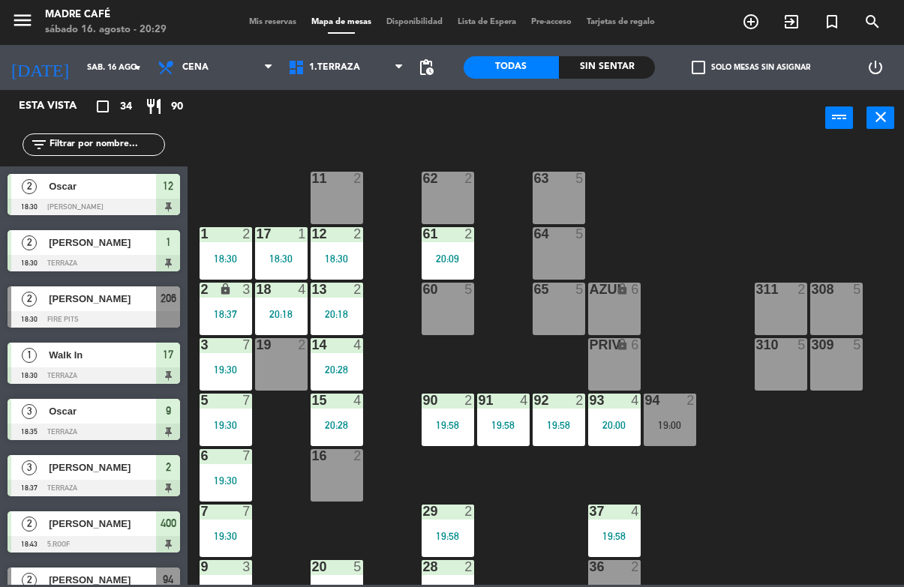
click at [77, 201] on div at bounding box center [94, 207] width 173 height 17
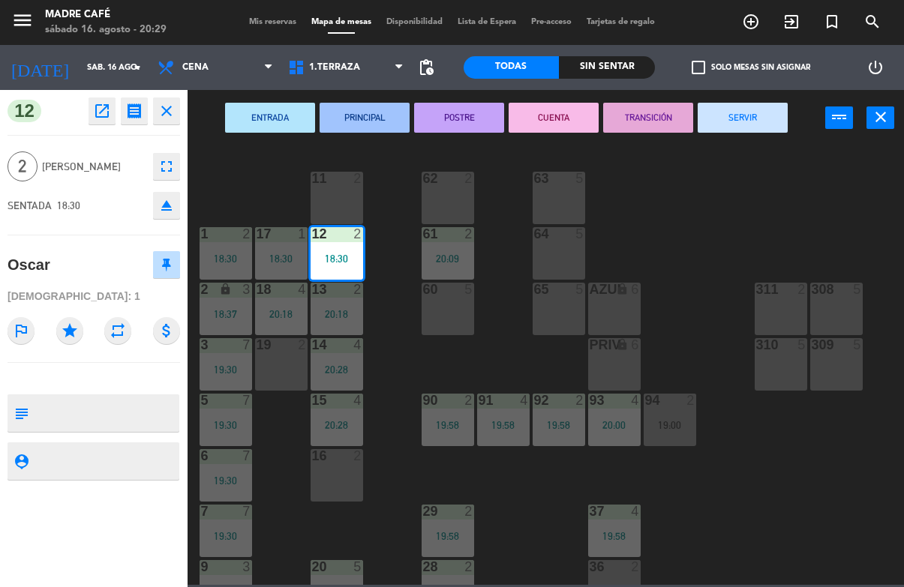
click at [769, 124] on button "SERVIR" at bounding box center [743, 118] width 90 height 30
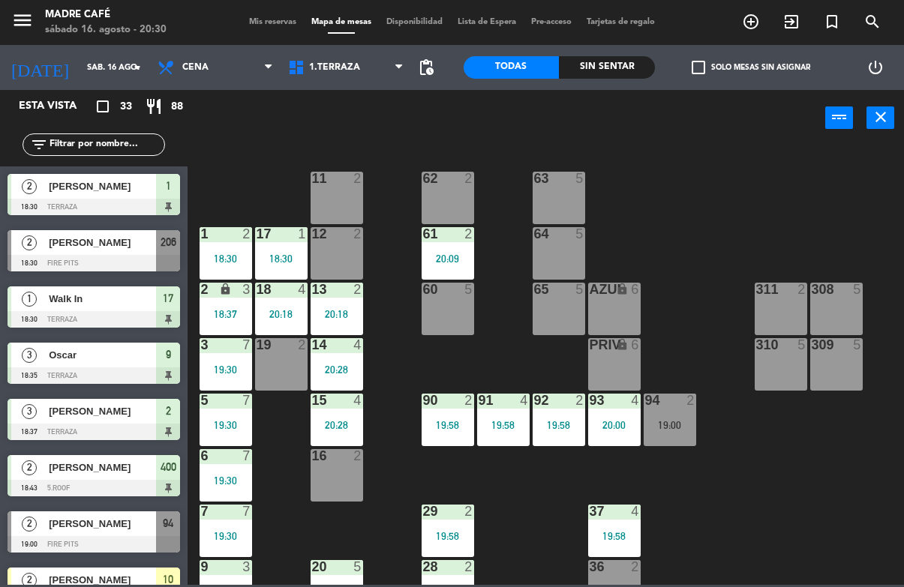
click at [68, 196] on div "[PERSON_NAME]" at bounding box center [101, 186] width 109 height 25
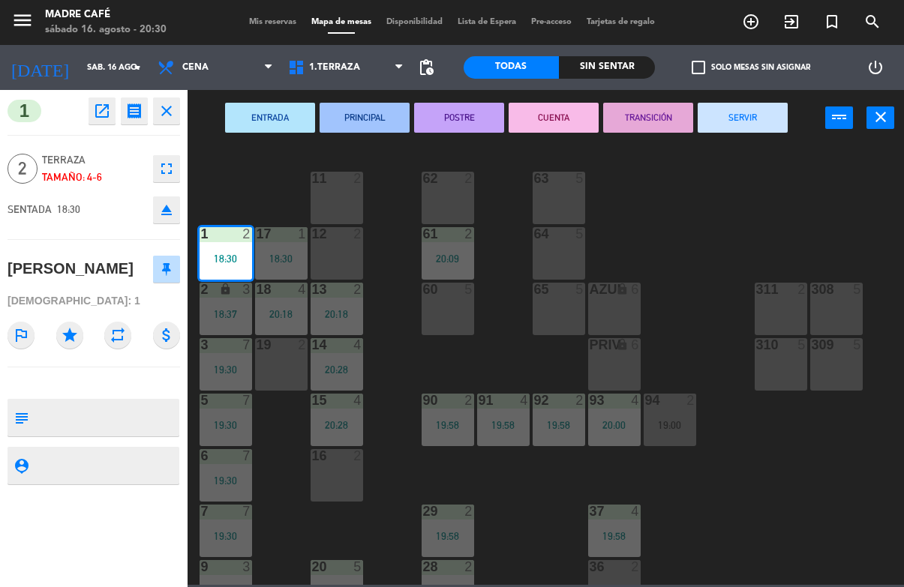
click at [774, 117] on button "SERVIR" at bounding box center [743, 118] width 90 height 30
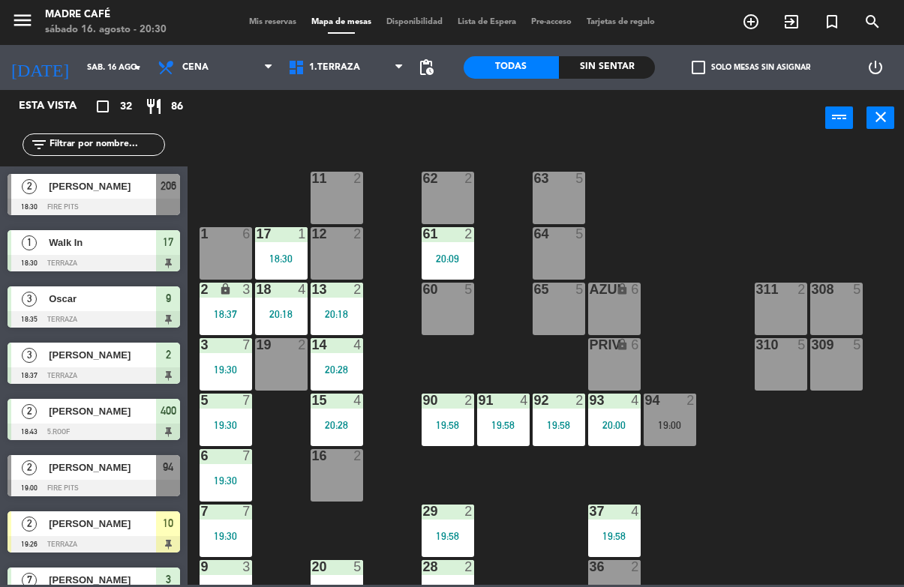
click at [59, 232] on div "Walk In" at bounding box center [101, 242] width 109 height 25
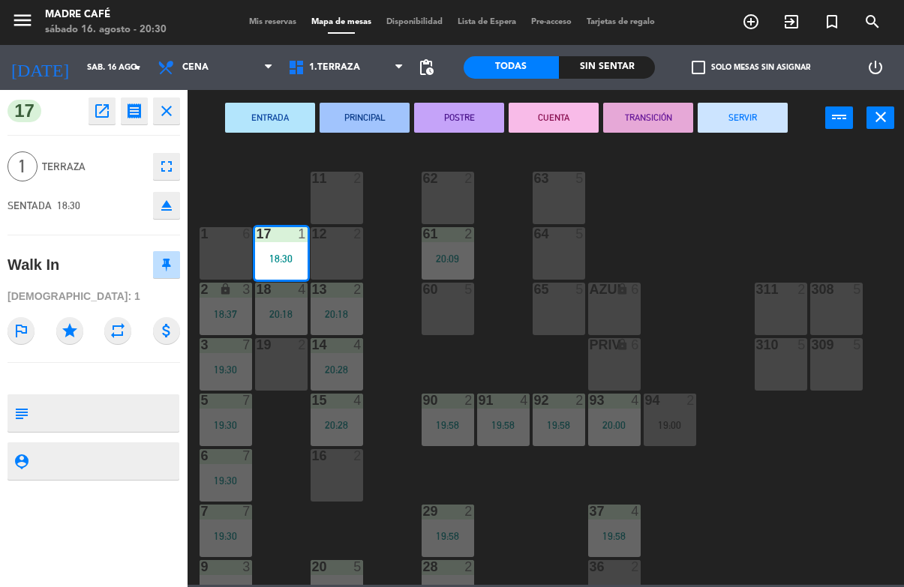
click at [763, 113] on button "SERVIR" at bounding box center [743, 118] width 90 height 30
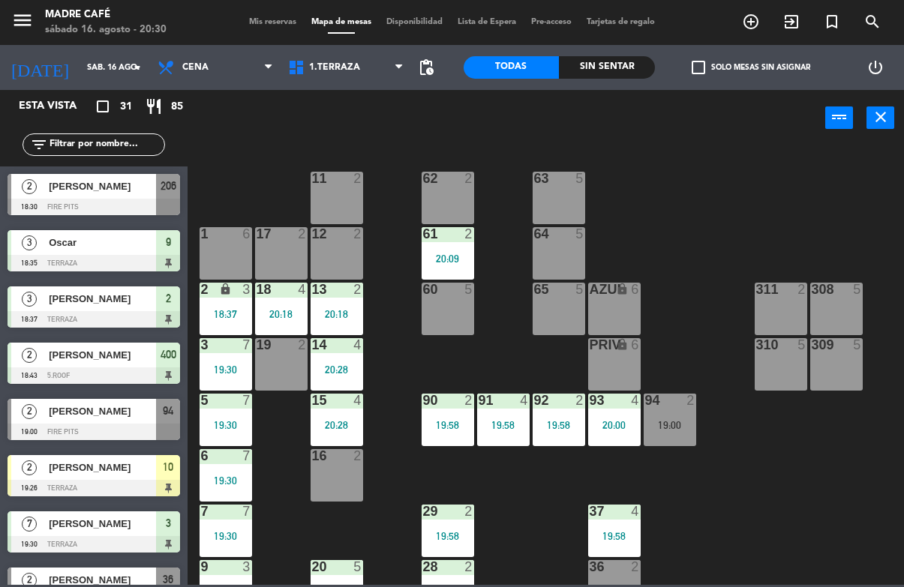
click at [59, 237] on span "Oscar" at bounding box center [102, 243] width 107 height 16
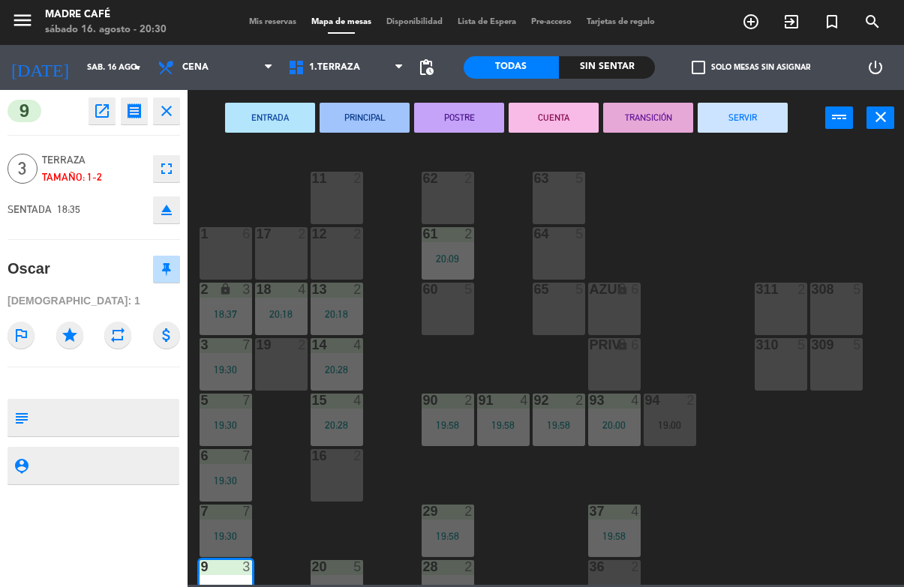
click at [778, 127] on button "SERVIR" at bounding box center [743, 118] width 90 height 30
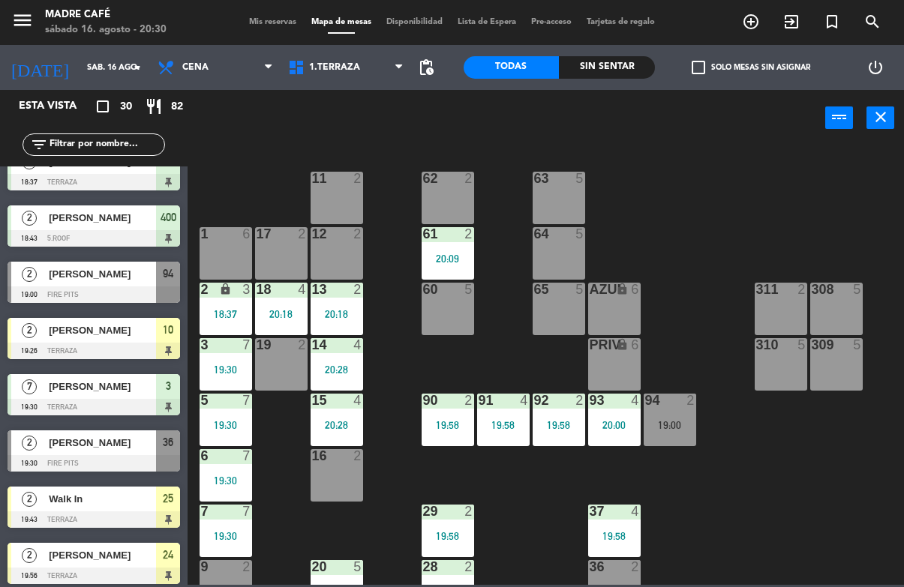
scroll to position [100, 0]
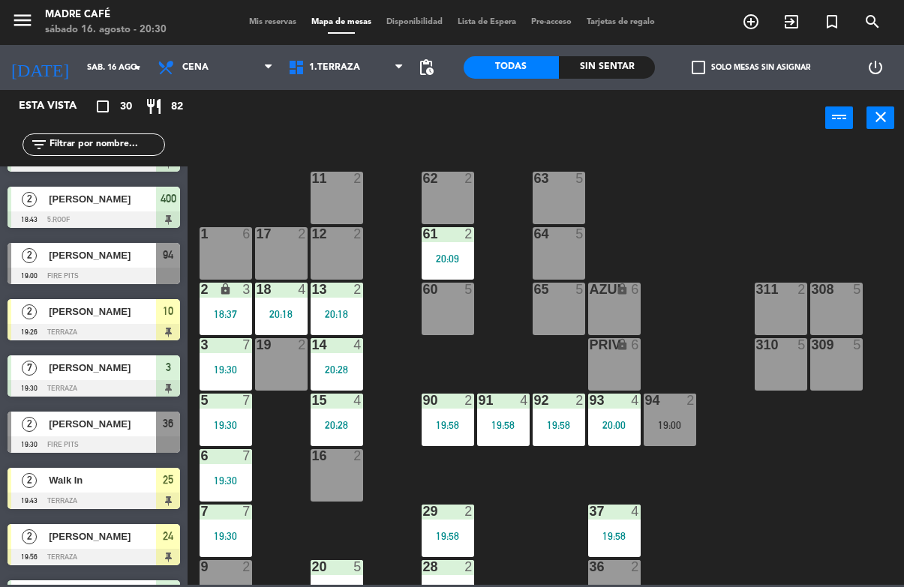
click at [69, 327] on div at bounding box center [94, 332] width 173 height 17
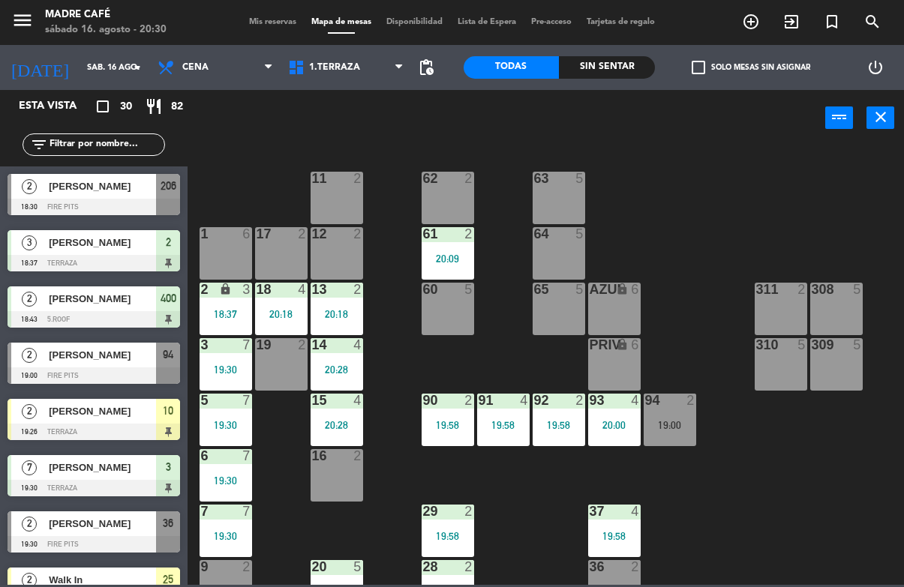
click at [76, 251] on span "[PERSON_NAME]" at bounding box center [102, 243] width 107 height 16
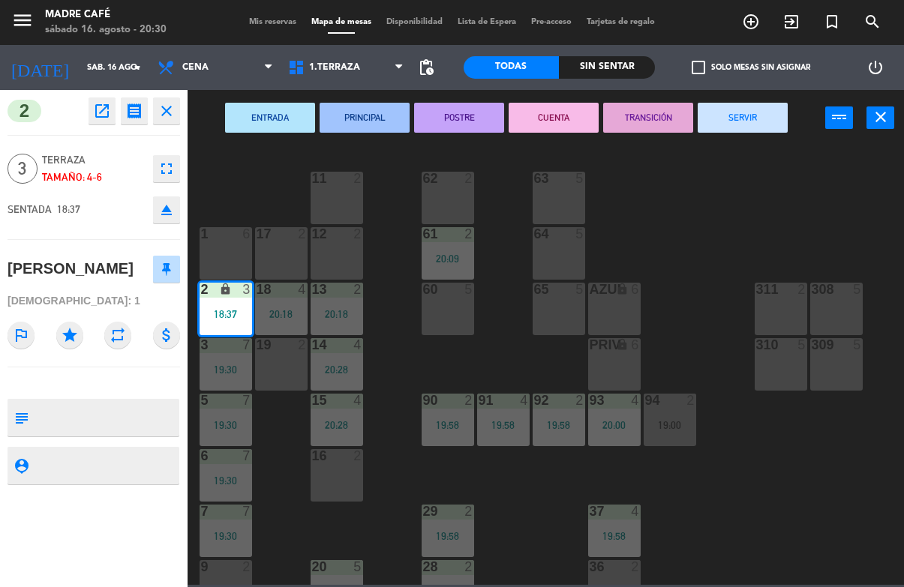
click at [755, 105] on button "SERVIR" at bounding box center [743, 118] width 90 height 30
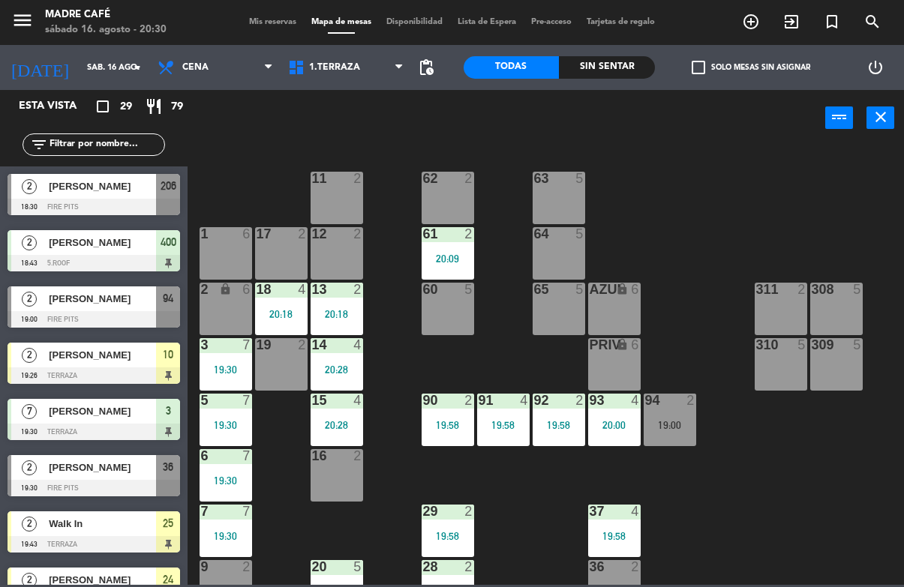
scroll to position [0, 0]
click at [63, 254] on div "[PERSON_NAME]" at bounding box center [101, 242] width 109 height 25
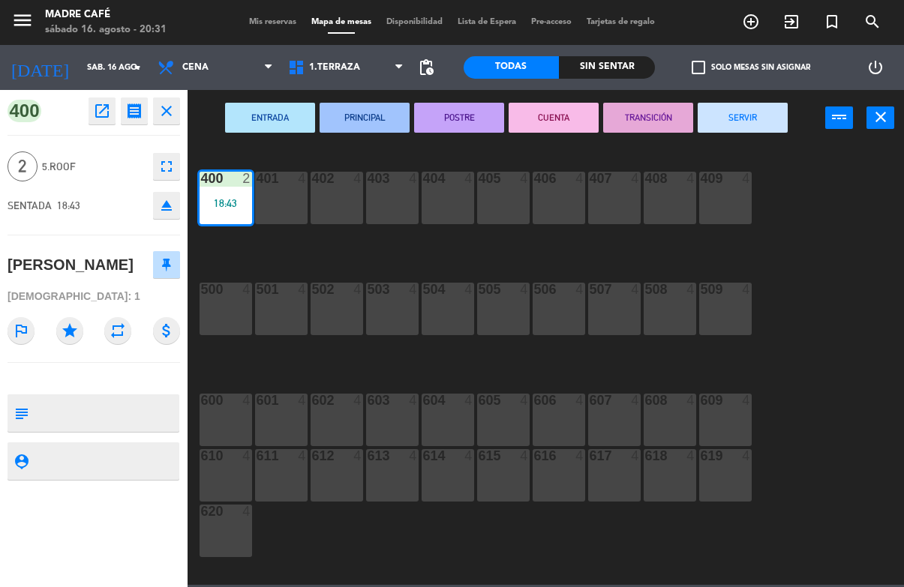
click at [758, 119] on button "SERVIR" at bounding box center [743, 118] width 90 height 30
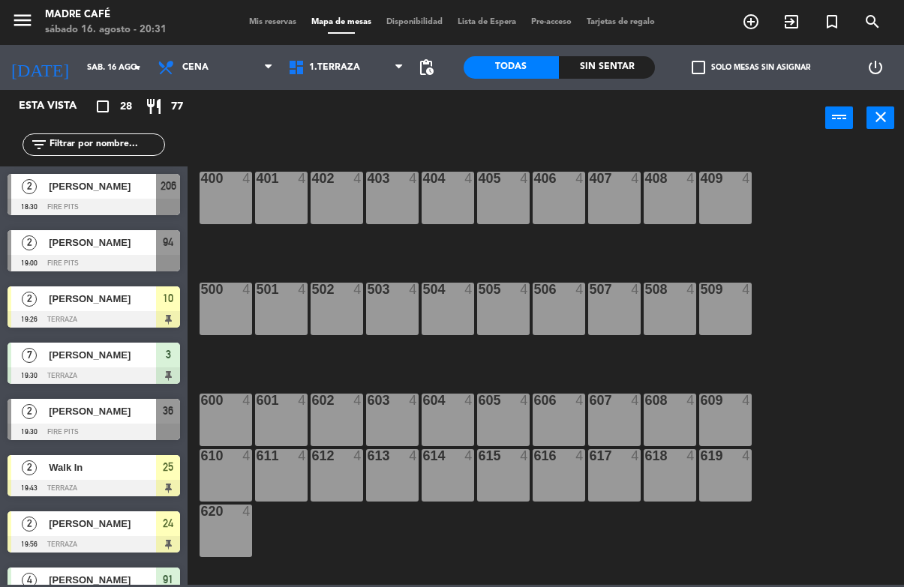
click at [760, 19] on icon "exit_to_app" at bounding box center [751, 22] width 18 height 18
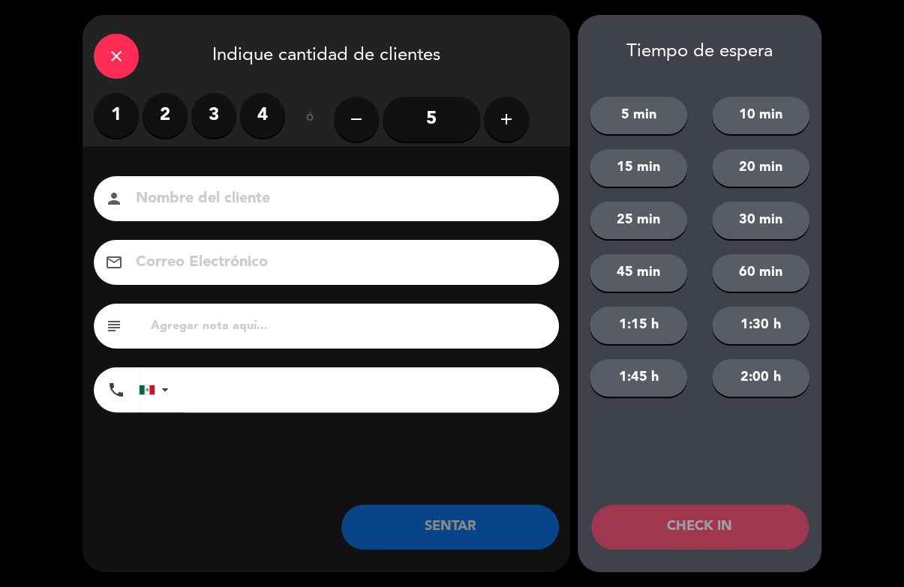
click at [260, 104] on label "4" at bounding box center [262, 115] width 45 height 45
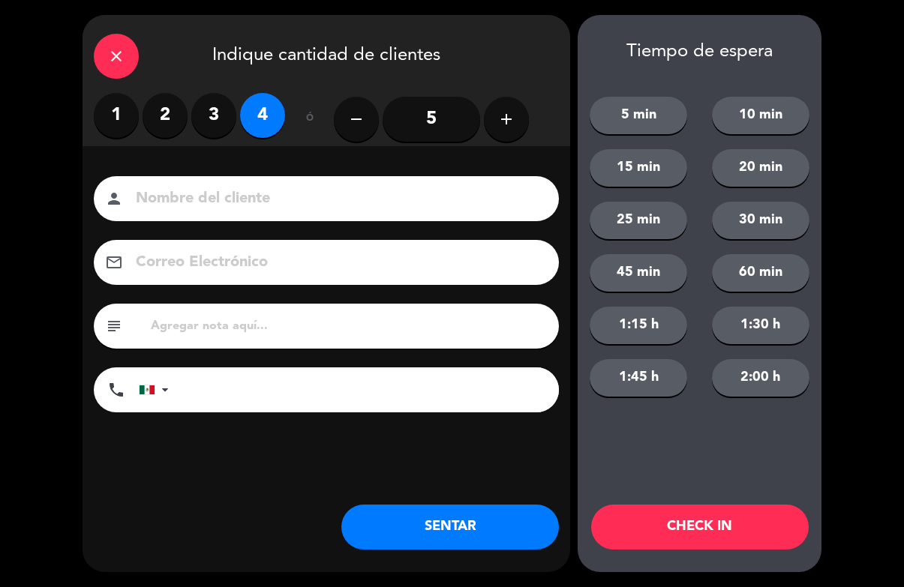
click at [197, 188] on input at bounding box center [336, 199] width 405 height 26
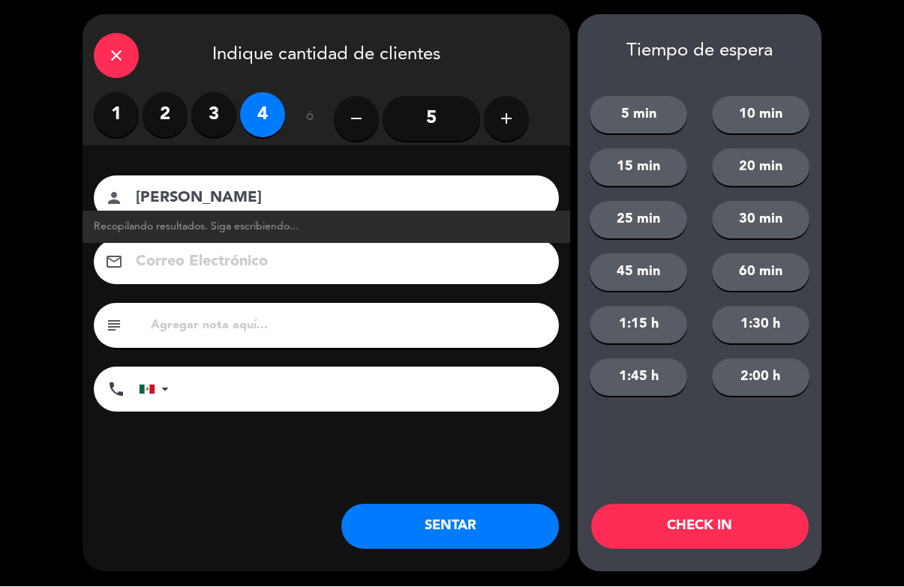
type input "[PERSON_NAME]"
click at [685, 526] on button "CHECK IN" at bounding box center [700, 527] width 218 height 45
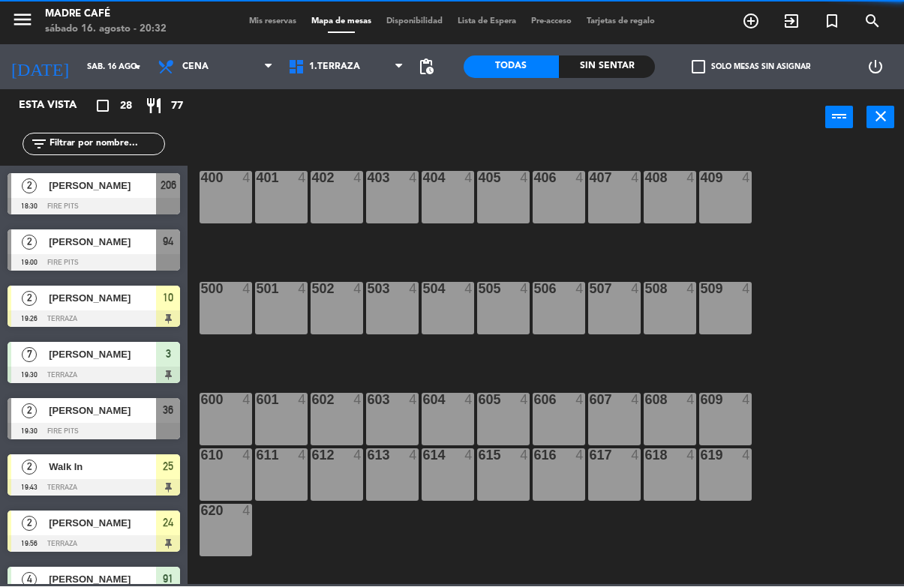
click at [701, 525] on div "400 4 401 4 402 4 403 4 404 4 405 4 406 4 407 4 408 4 409 4 500 4 501 4 502 4 5…" at bounding box center [550, 365] width 707 height 440
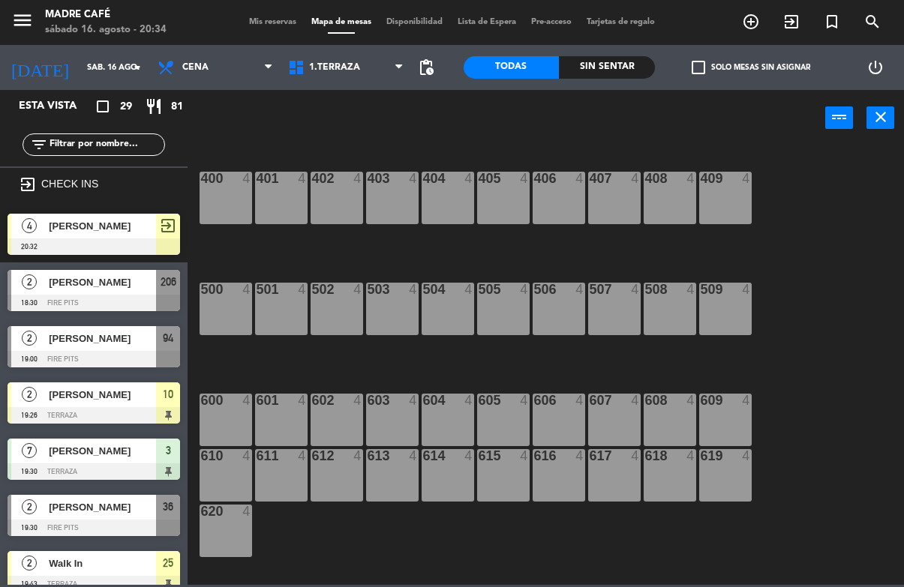
click at [760, 15] on icon "exit_to_app" at bounding box center [751, 22] width 18 height 18
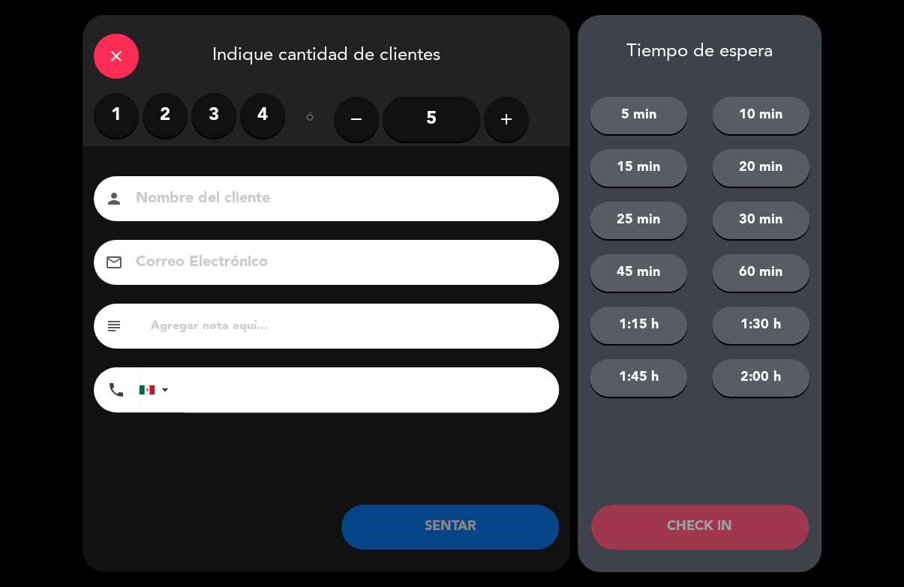
click at [489, 109] on button "add" at bounding box center [506, 119] width 45 height 45
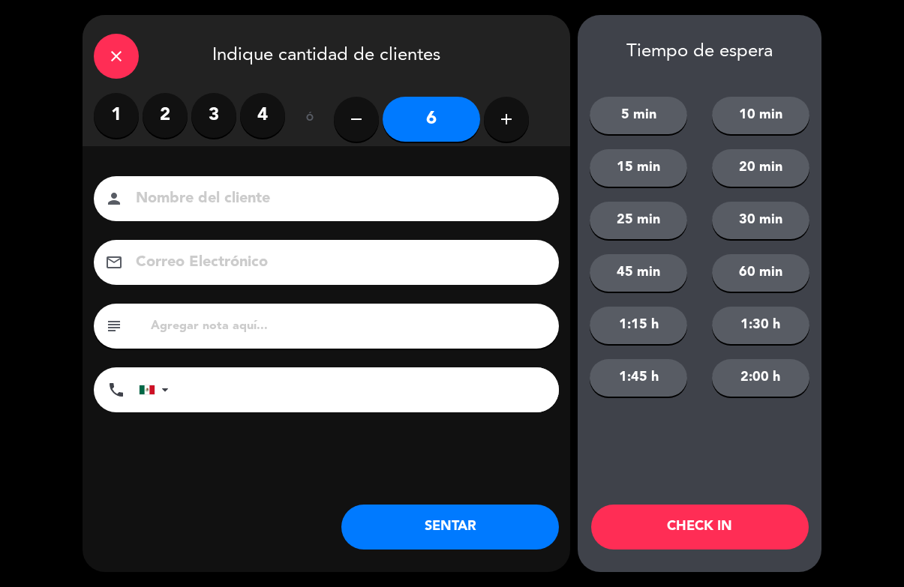
click at [510, 102] on button "add" at bounding box center [506, 119] width 45 height 45
click at [514, 109] on button "add" at bounding box center [506, 119] width 45 height 45
click at [511, 113] on icon "add" at bounding box center [506, 119] width 18 height 18
click at [515, 119] on icon "add" at bounding box center [506, 119] width 18 height 18
type input "10"
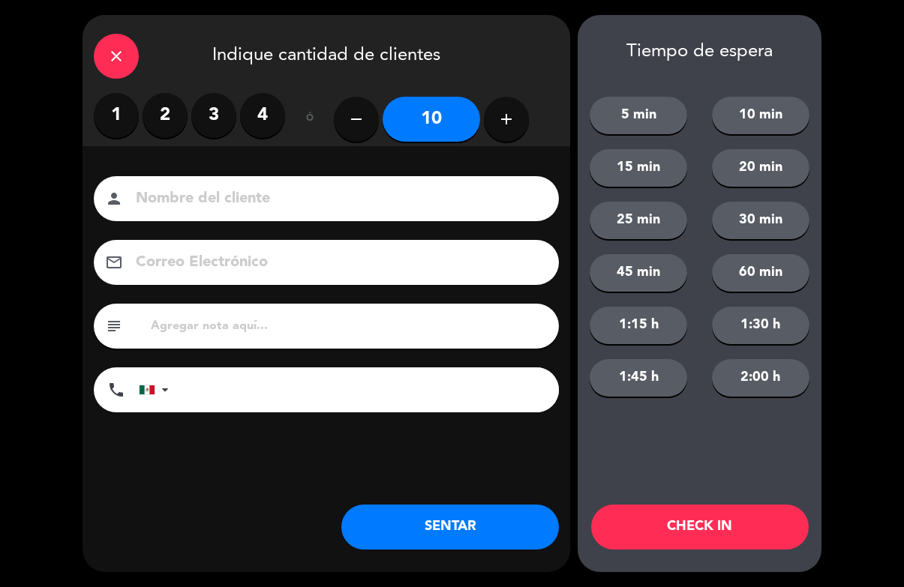
click at [356, 196] on input at bounding box center [336, 199] width 405 height 26
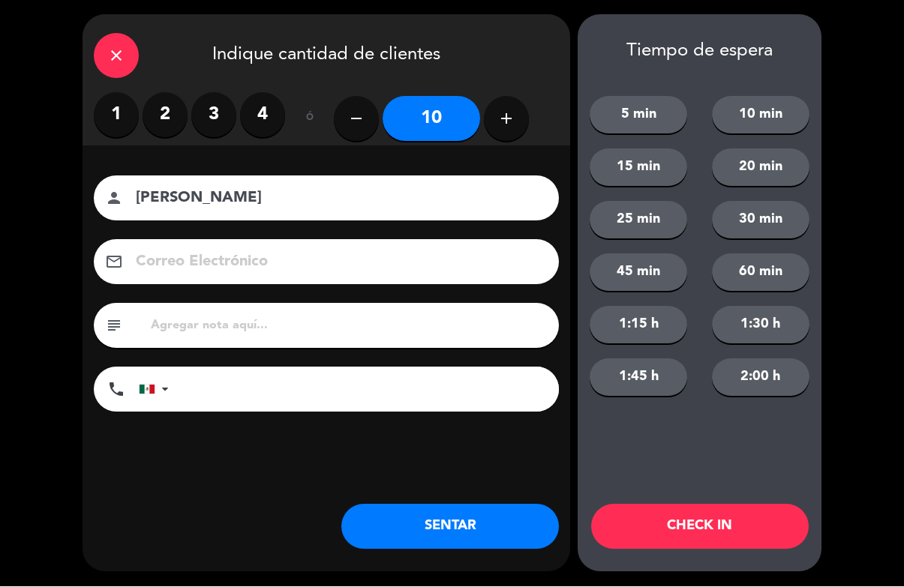
type input "[PERSON_NAME]"
click at [722, 516] on button "CHECK IN" at bounding box center [700, 527] width 218 height 45
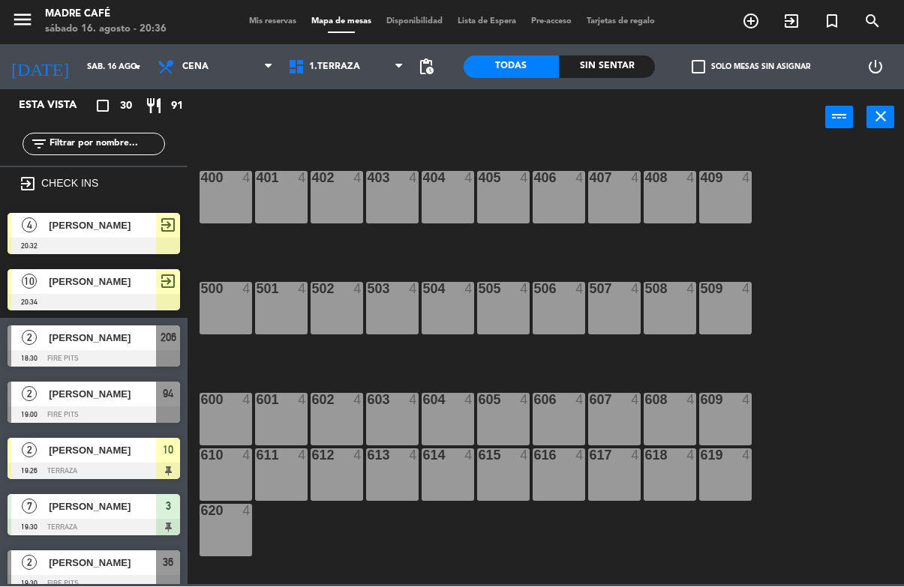
click at [803, 28] on span "exit_to_app" at bounding box center [791, 22] width 41 height 26
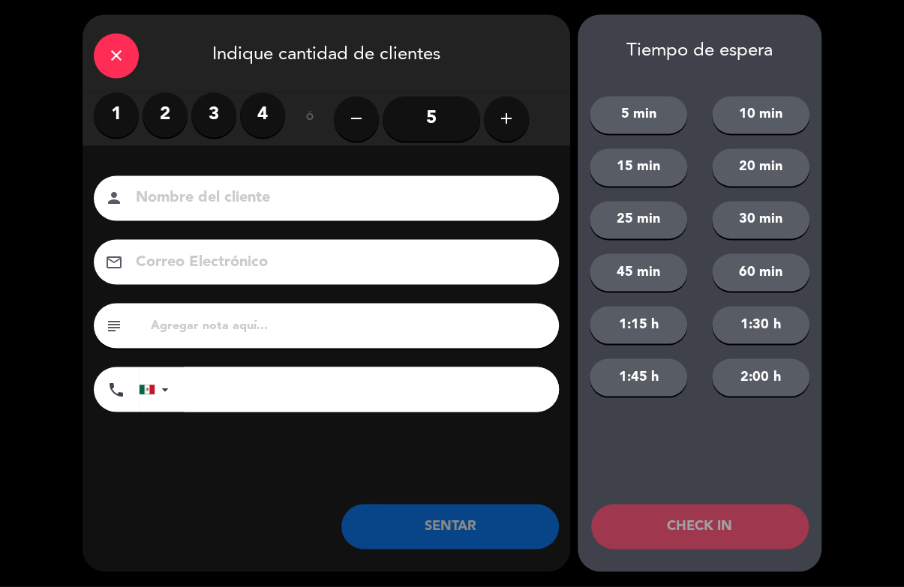
click at [220, 111] on label "3" at bounding box center [213, 115] width 45 height 45
click at [239, 208] on input at bounding box center [336, 199] width 405 height 26
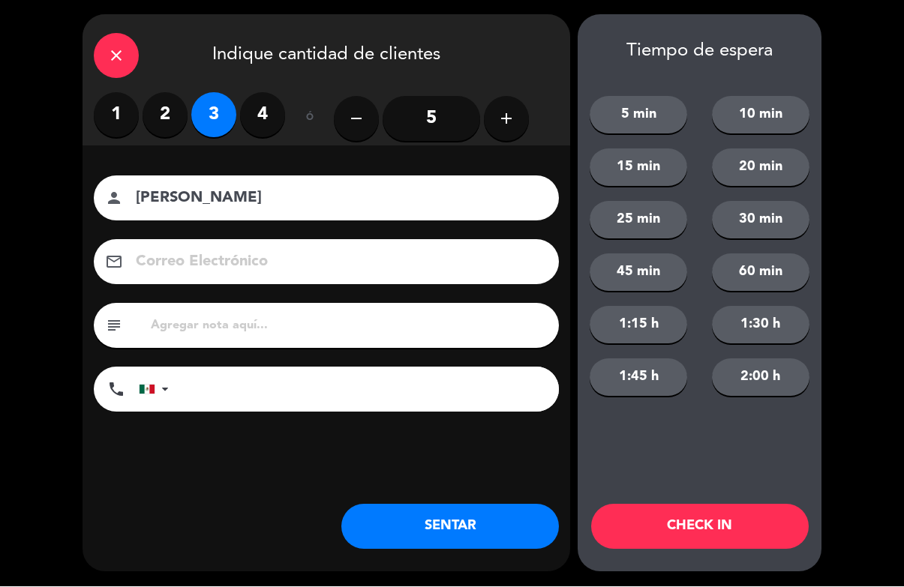
type input "[PERSON_NAME]"
click at [722, 518] on button "CHECK IN" at bounding box center [700, 527] width 218 height 45
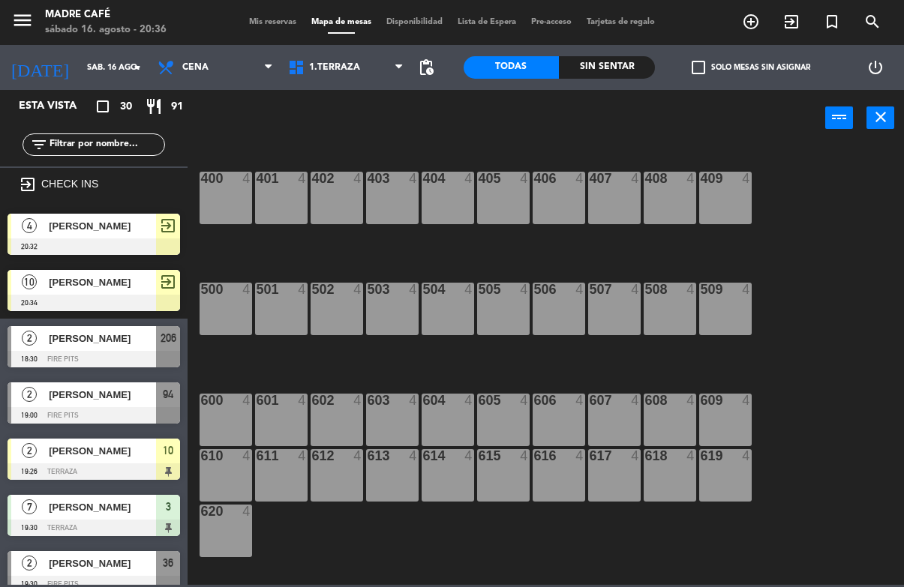
click at [760, 18] on icon "exit_to_app" at bounding box center [751, 22] width 18 height 18
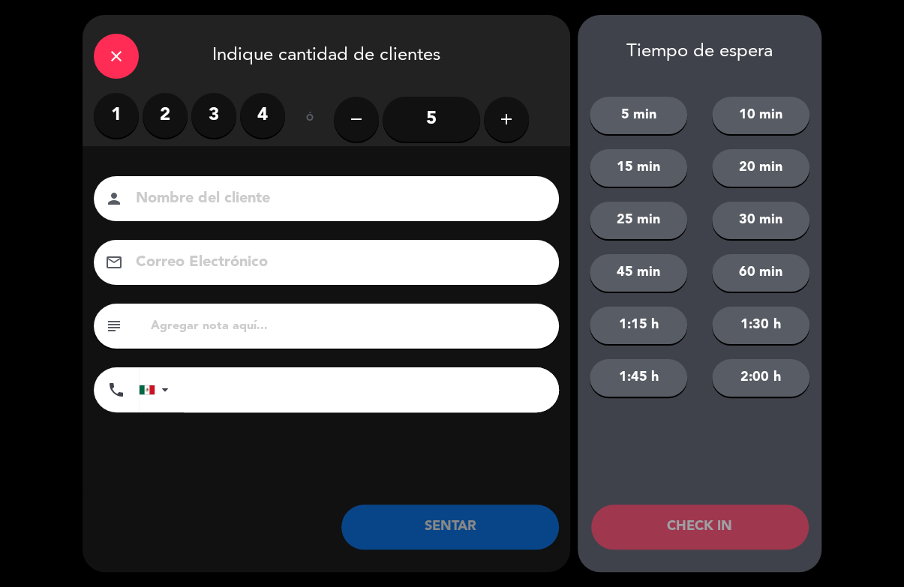
click at [204, 115] on label "3" at bounding box center [213, 115] width 45 height 45
click at [239, 196] on input at bounding box center [336, 199] width 405 height 26
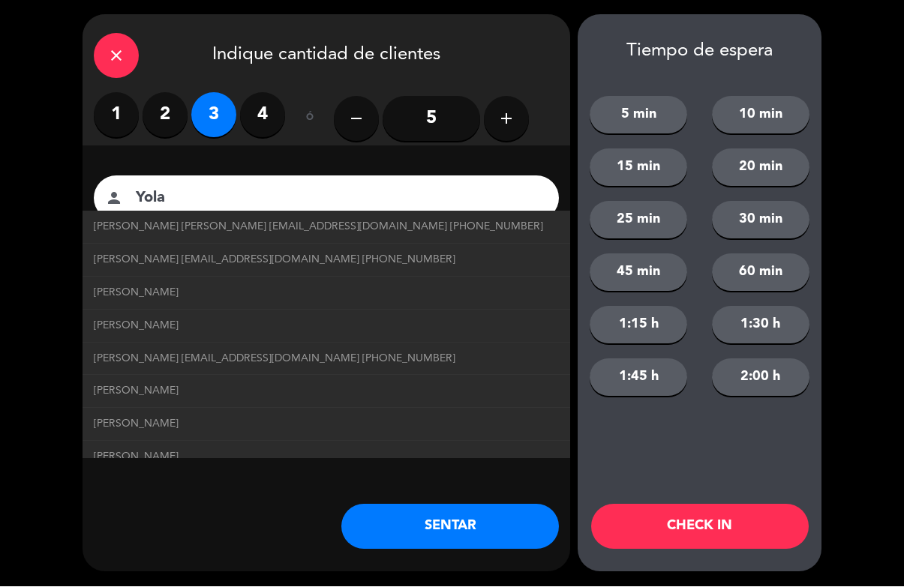
type input "Yola"
click at [699, 530] on button "CHECK IN" at bounding box center [700, 527] width 218 height 45
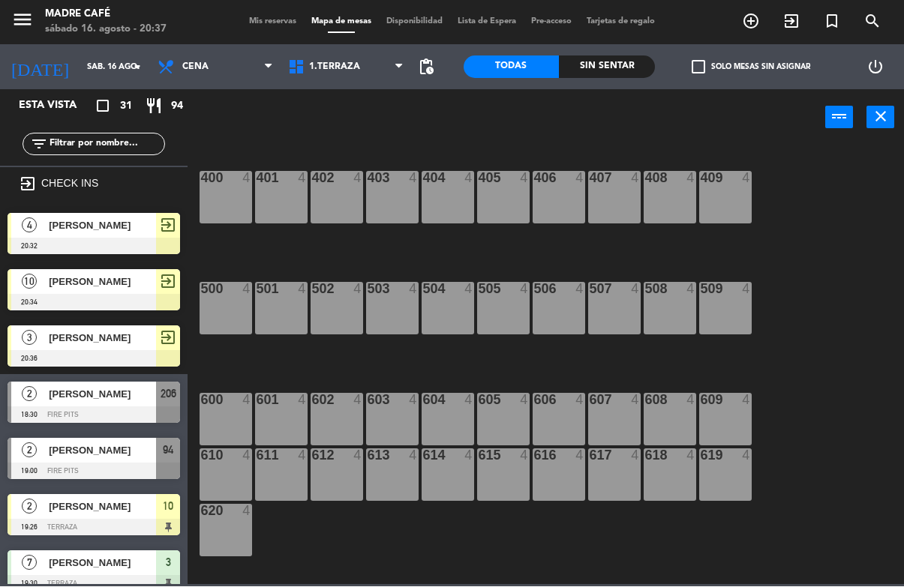
click at [133, 153] on input "text" at bounding box center [106, 145] width 116 height 17
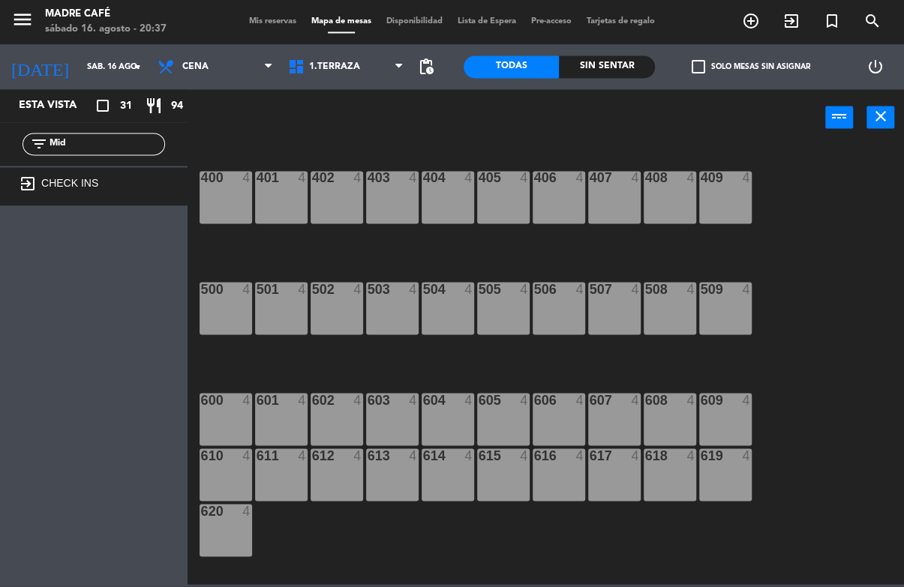
type input "Mid"
click at [759, 176] on div "4" at bounding box center [749, 179] width 25 height 14
